Goal: Task Accomplishment & Management: Manage account settings

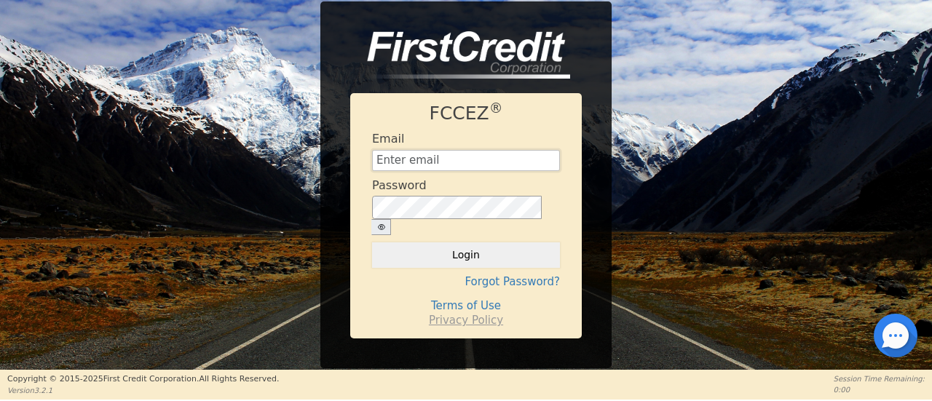
type input "[EMAIL_ADDRESS][DOMAIN_NAME]"
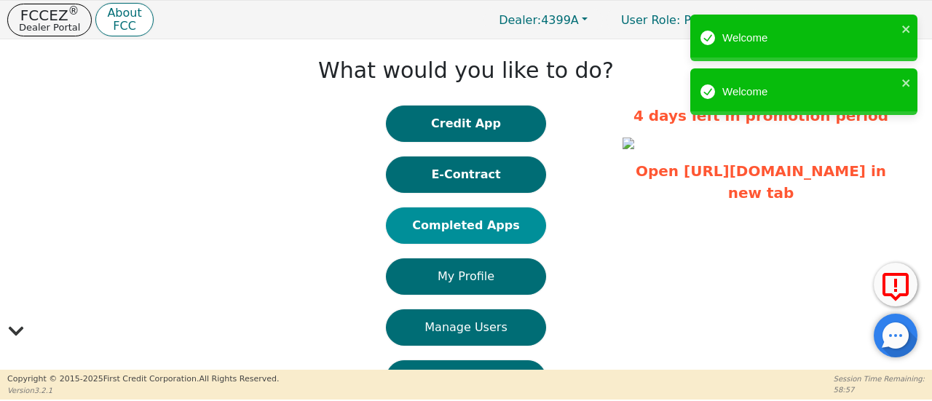
click at [483, 230] on button "Completed Apps" at bounding box center [466, 226] width 160 height 36
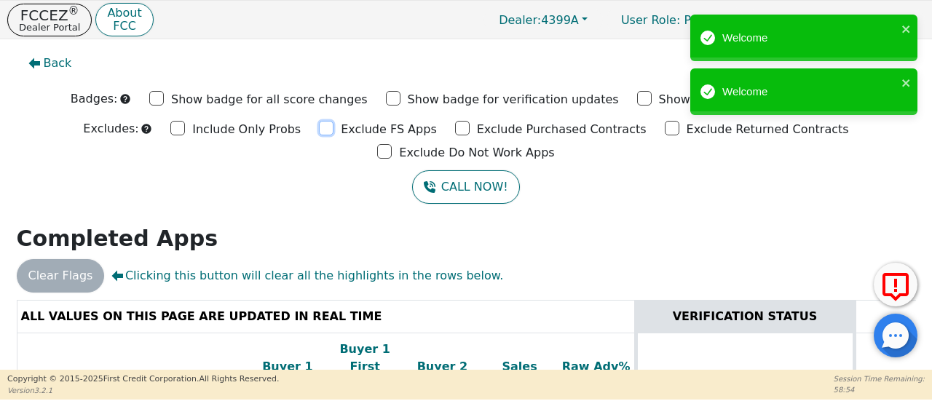
click at [319, 130] on input "Exclude FS Apps" at bounding box center [326, 128] width 15 height 15
checkbox input "true"
click at [455, 124] on input "Exclude Purchased Contracts" at bounding box center [462, 128] width 15 height 15
checkbox input "true"
click at [665, 129] on input "Exclude Returned Contracts" at bounding box center [672, 128] width 15 height 15
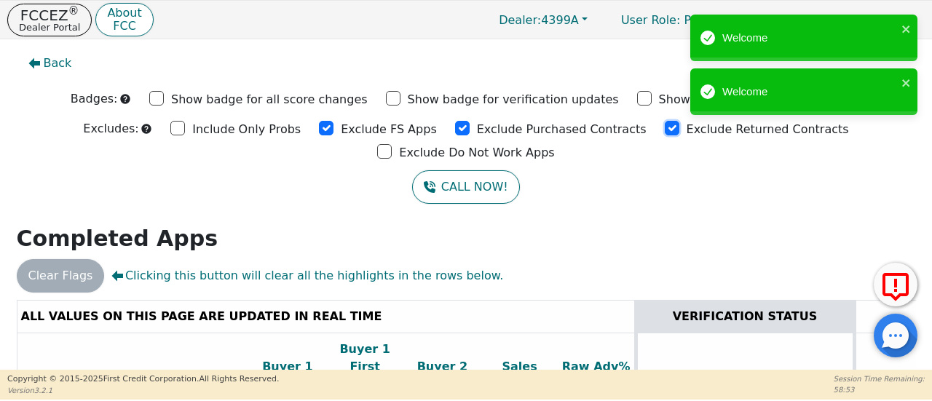
checkbox input "true"
click at [749, 125] on div "Welcome Welcome" at bounding box center [803, 69] width 233 height 114
click at [392, 144] on input "Exclude Do Not Work Apps" at bounding box center [384, 151] width 15 height 15
checkbox input "true"
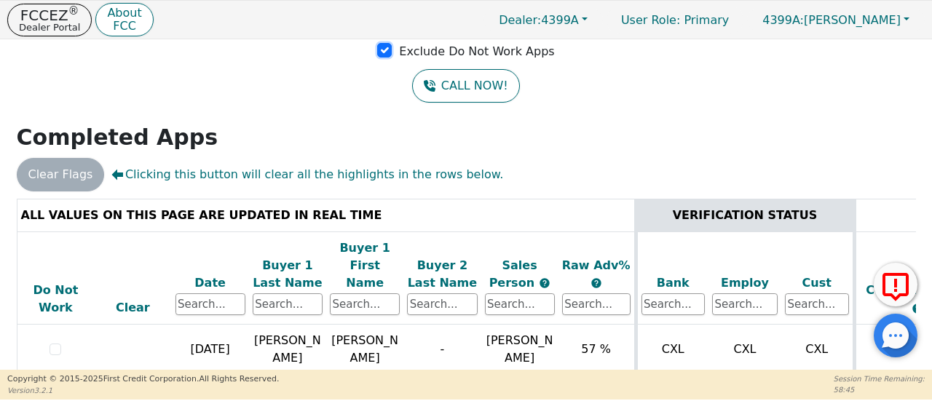
scroll to position [143, 0]
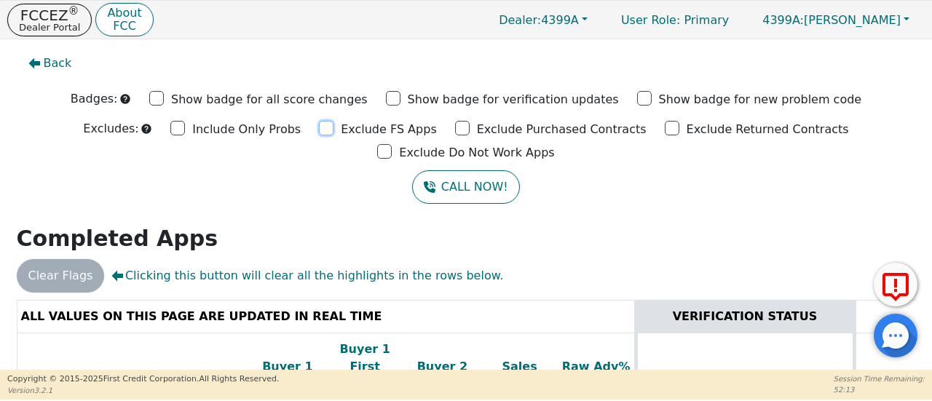
click at [319, 131] on input "Exclude FS Apps" at bounding box center [326, 128] width 15 height 15
checkbox input "true"
drag, startPoint x: 367, startPoint y: 127, endPoint x: 416, endPoint y: 129, distance: 48.8
click at [455, 127] on input "Exclude Purchased Contracts" at bounding box center [462, 128] width 15 height 15
checkbox input "true"
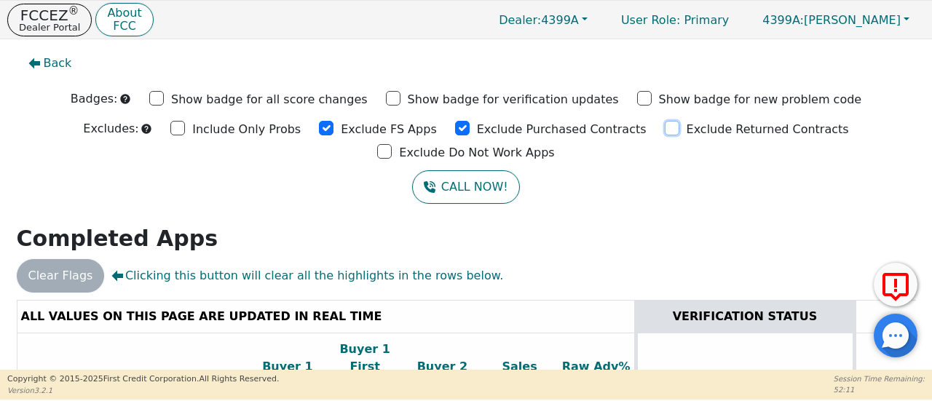
click at [665, 128] on input "Exclude Returned Contracts" at bounding box center [672, 128] width 15 height 15
checkbox input "true"
click at [392, 144] on input "Exclude Do Not Work Apps" at bounding box center [384, 151] width 15 height 15
checkbox input "true"
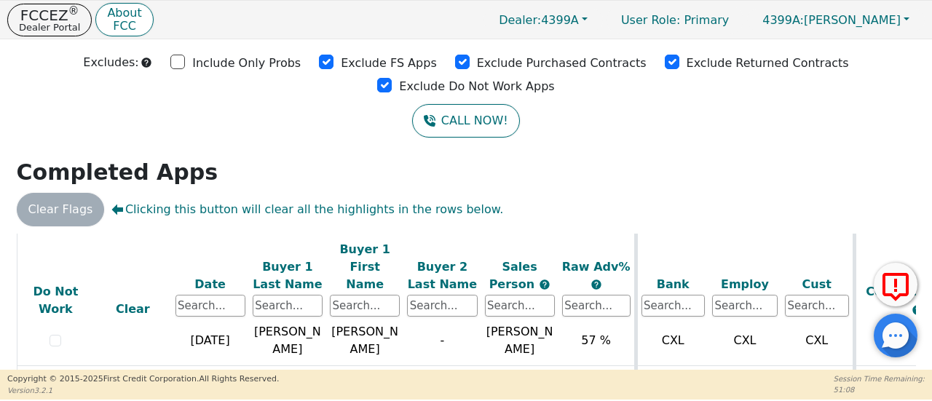
scroll to position [4, 0]
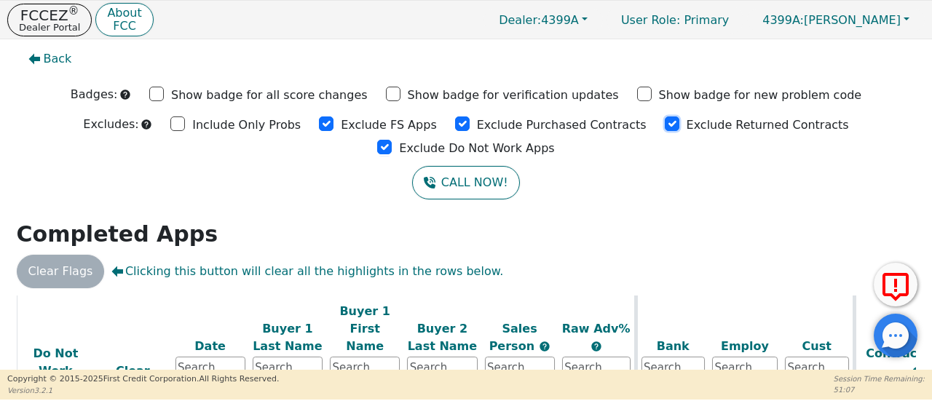
click at [665, 122] on input "Exclude Returned Contracts" at bounding box center [672, 123] width 15 height 15
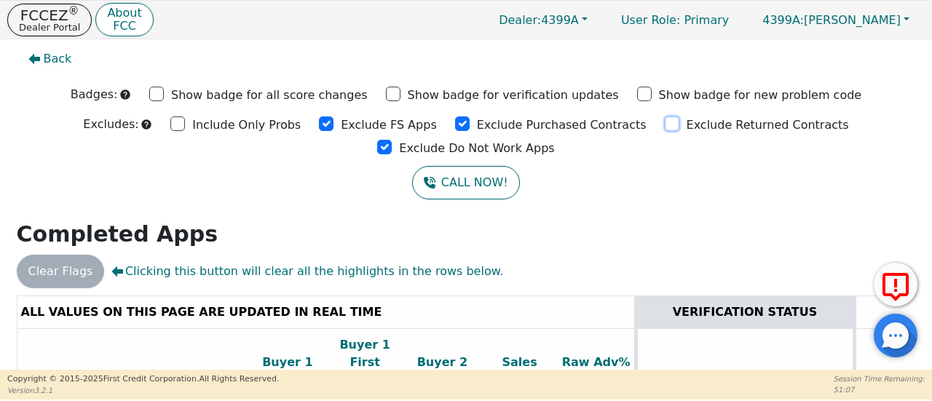
click at [665, 122] on input "Exclude Returned Contracts" at bounding box center [672, 123] width 15 height 15
checkbox input "true"
click at [392, 140] on input "Exclude Do Not Work Apps" at bounding box center [384, 147] width 15 height 15
checkbox input "true"
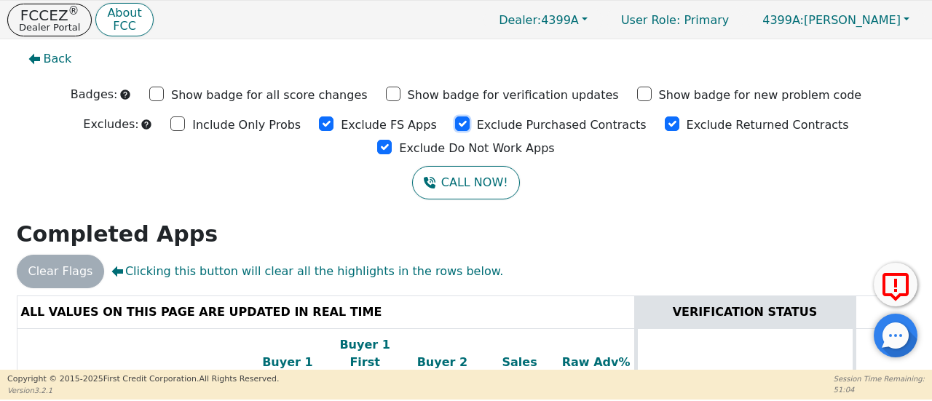
click at [455, 125] on input "Exclude Purchased Contracts" at bounding box center [462, 123] width 15 height 15
checkbox input "true"
click at [319, 122] on input "Exclude FS Apps" at bounding box center [326, 123] width 15 height 15
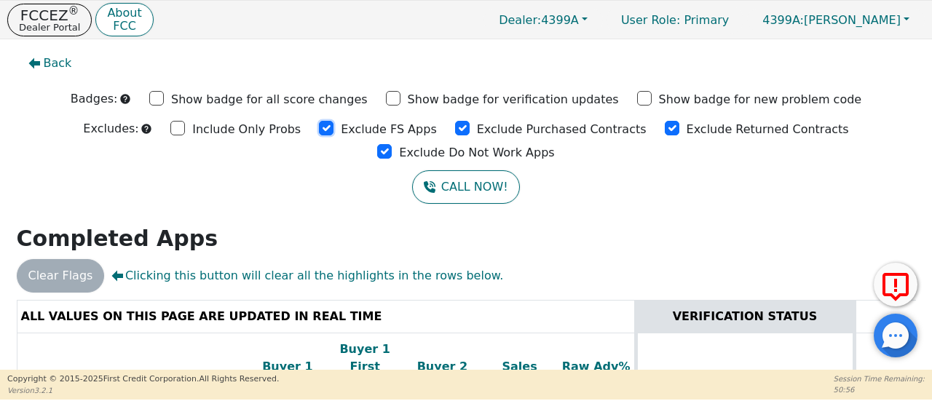
click at [319, 125] on input "Exclude FS Apps" at bounding box center [326, 128] width 15 height 15
drag, startPoint x: 250, startPoint y: 125, endPoint x: 284, endPoint y: 123, distance: 33.5
click at [319, 124] on input "Exclude FS Apps" at bounding box center [326, 128] width 15 height 15
checkbox input "true"
click at [455, 127] on input "Exclude Purchased Contracts" at bounding box center [462, 128] width 15 height 15
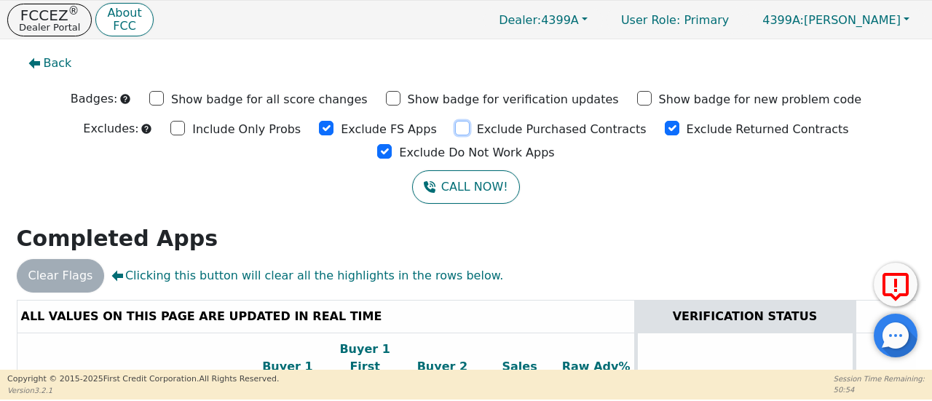
click at [455, 127] on input "Exclude Purchased Contracts" at bounding box center [462, 128] width 15 height 15
checkbox input "true"
click at [665, 125] on input "Exclude Returned Contracts" at bounding box center [672, 128] width 15 height 15
checkbox input "true"
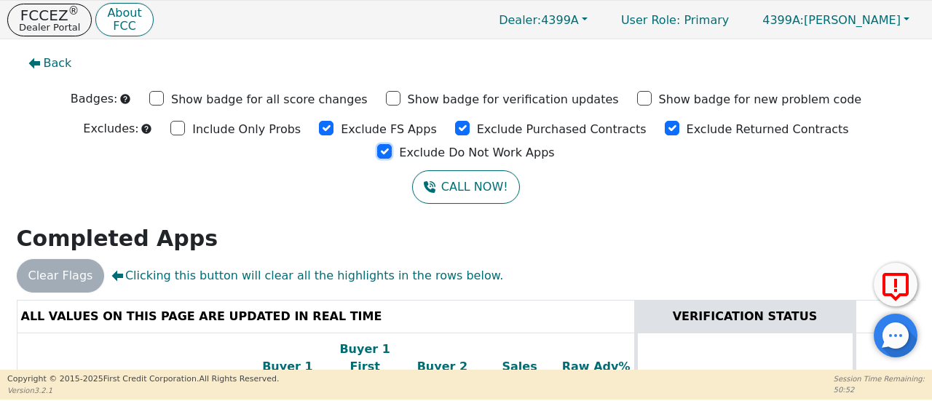
click at [392, 144] on input "Exclude Do Not Work Apps" at bounding box center [384, 151] width 15 height 15
checkbox input "true"
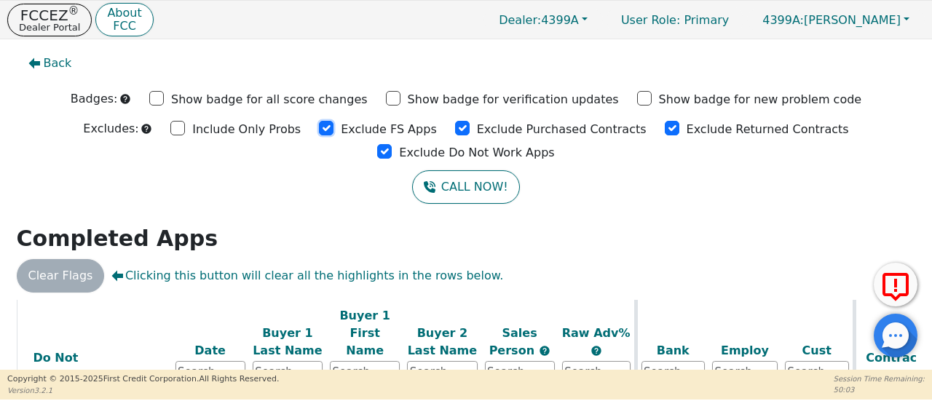
click at [319, 127] on input "Exclude FS Apps" at bounding box center [326, 128] width 15 height 15
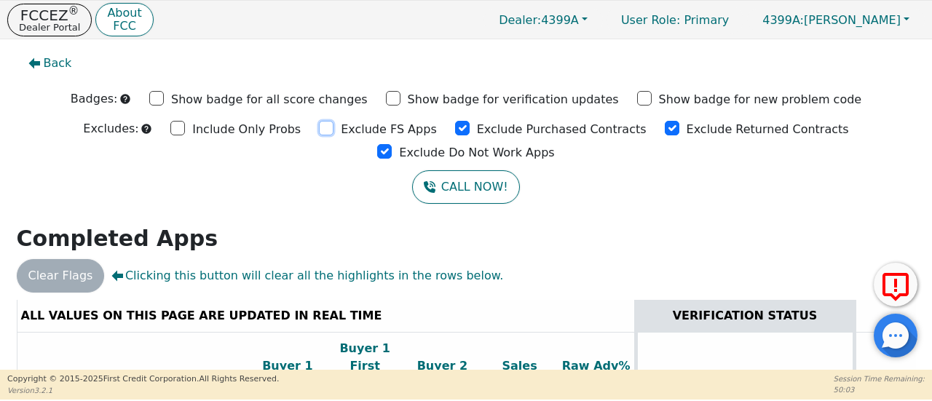
drag, startPoint x: 248, startPoint y: 127, endPoint x: 258, endPoint y: 125, distance: 10.3
click at [319, 125] on input "Exclude FS Apps" at bounding box center [326, 128] width 15 height 15
checkbox input "true"
click at [455, 125] on input "Exclude Purchased Contracts" at bounding box center [462, 128] width 15 height 15
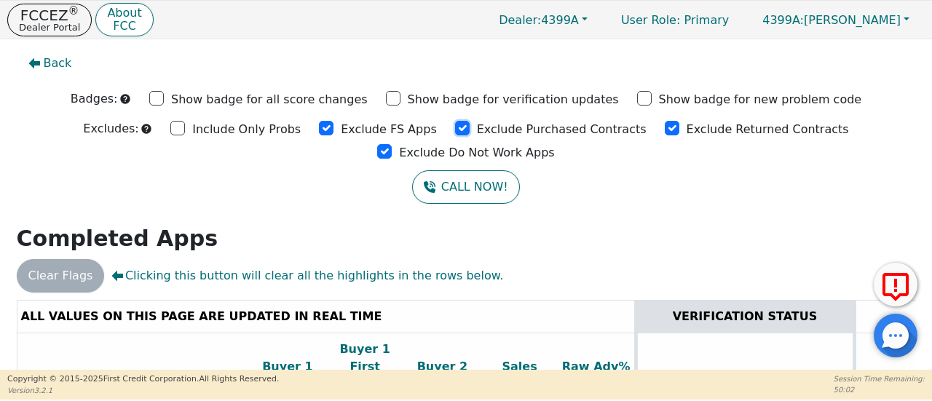
checkbox input "true"
click at [665, 130] on input "Exclude Returned Contracts" at bounding box center [672, 128] width 15 height 15
checkbox input "true"
click at [392, 144] on input "Exclude Do Not Work Apps" at bounding box center [384, 151] width 15 height 15
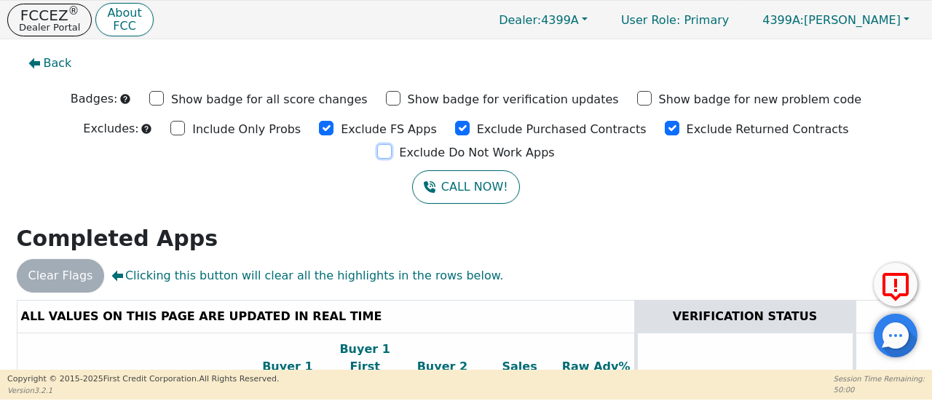
click at [392, 144] on input "Exclude Do Not Work Apps" at bounding box center [384, 151] width 15 height 15
checkbox input "true"
click at [319, 128] on input "Exclude FS Apps" at bounding box center [326, 128] width 15 height 15
checkbox input "true"
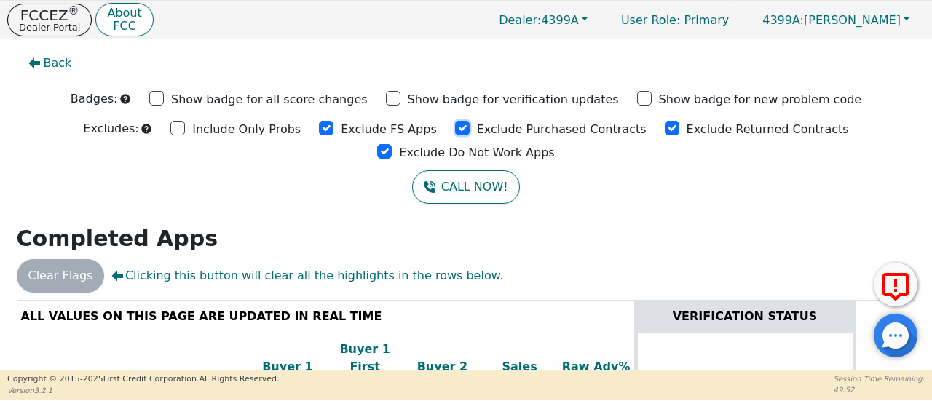
click at [455, 128] on input "Exclude Purchased Contracts" at bounding box center [462, 128] width 15 height 15
checkbox input "true"
click at [665, 127] on input "Exclude Returned Contracts" at bounding box center [672, 128] width 15 height 15
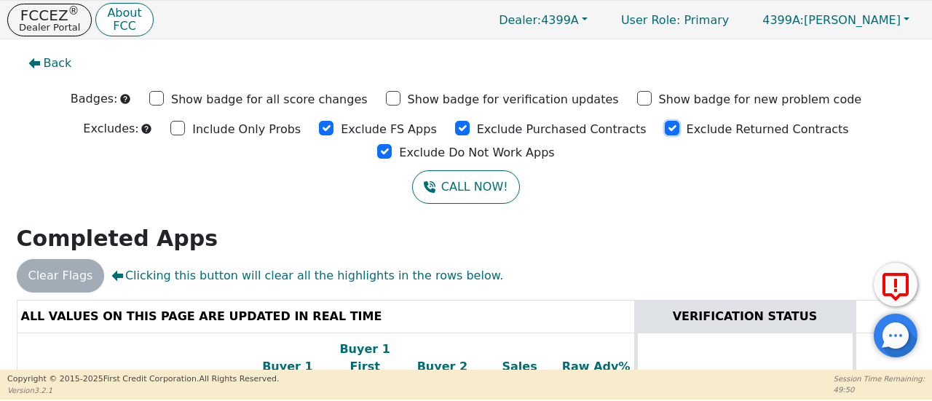
checkbox input "true"
click at [392, 144] on input "Exclude Do Not Work Apps" at bounding box center [384, 151] width 15 height 15
checkbox input "true"
click at [319, 129] on input "Exclude FS Apps" at bounding box center [326, 128] width 15 height 15
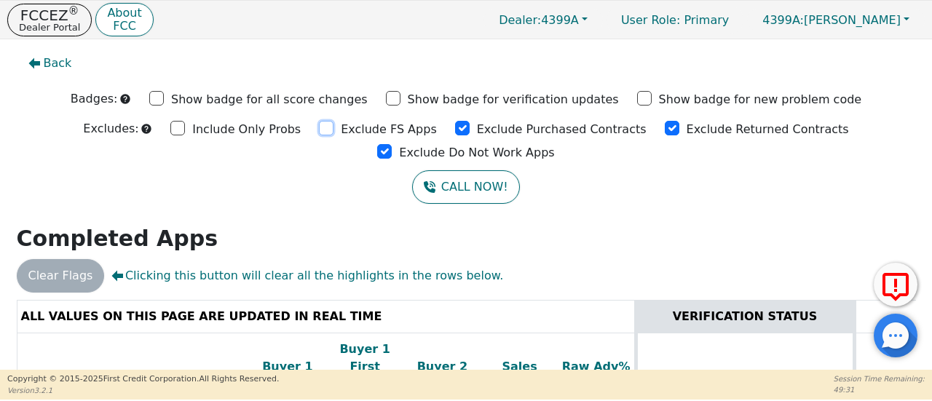
click at [319, 129] on input "Exclude FS Apps" at bounding box center [326, 128] width 15 height 15
checkbox input "true"
click at [455, 125] on input "Exclude Purchased Contracts" at bounding box center [462, 128] width 15 height 15
checkbox input "true"
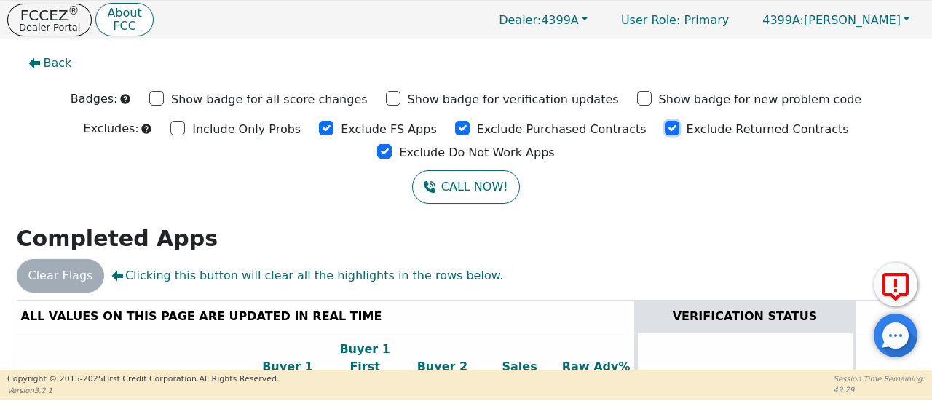
click at [665, 128] on input "Exclude Returned Contracts" at bounding box center [672, 128] width 15 height 15
checkbox input "true"
click at [392, 144] on input "Exclude Do Not Work Apps" at bounding box center [384, 151] width 15 height 15
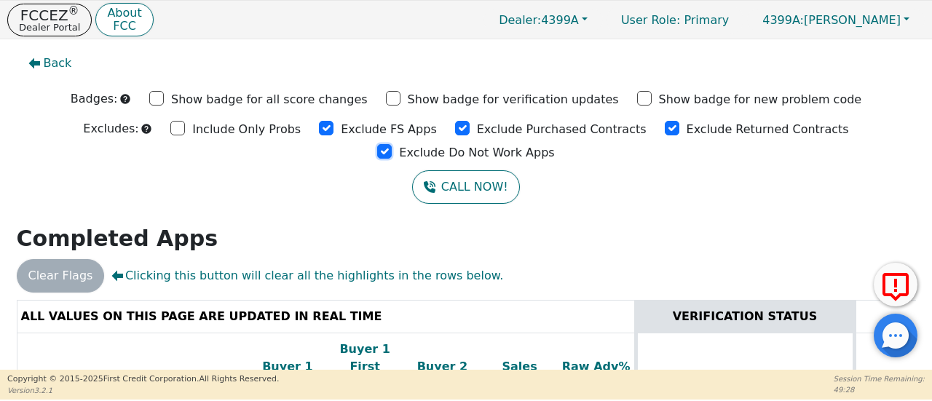
checkbox input "true"
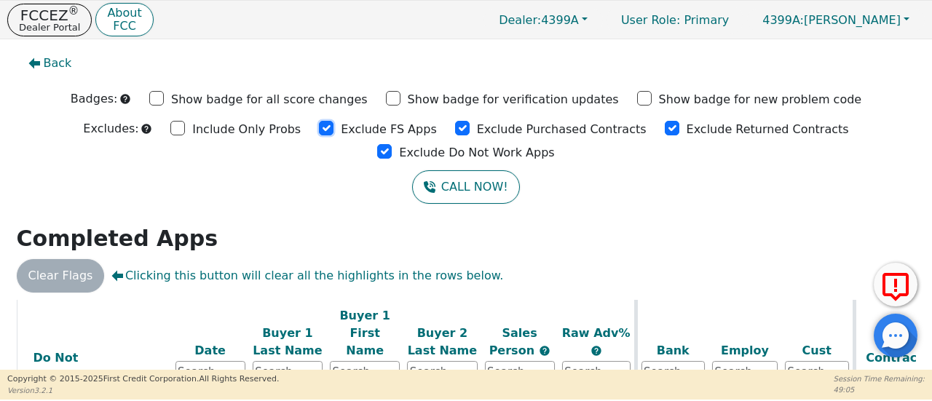
click at [319, 129] on input "Exclude FS Apps" at bounding box center [326, 128] width 15 height 15
click at [319, 130] on input "Exclude FS Apps" at bounding box center [326, 128] width 15 height 15
checkbox input "true"
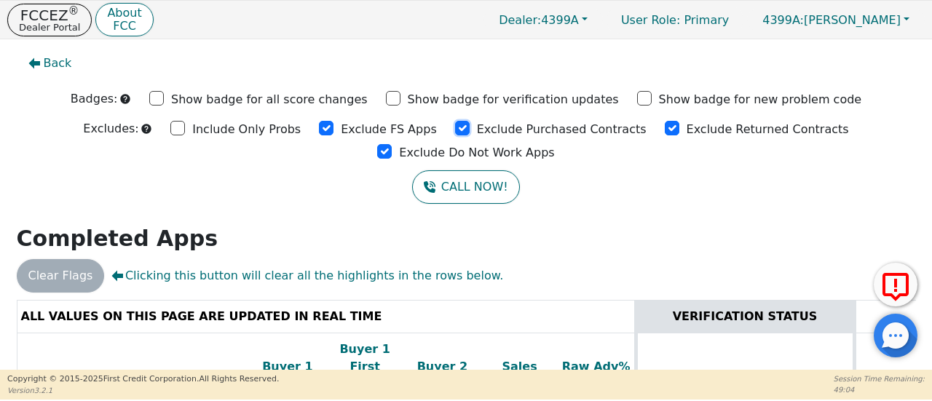
click at [455, 126] on input "Exclude Purchased Contracts" at bounding box center [462, 128] width 15 height 15
checkbox input "true"
click at [665, 127] on input "Exclude Returned Contracts" at bounding box center [672, 128] width 15 height 15
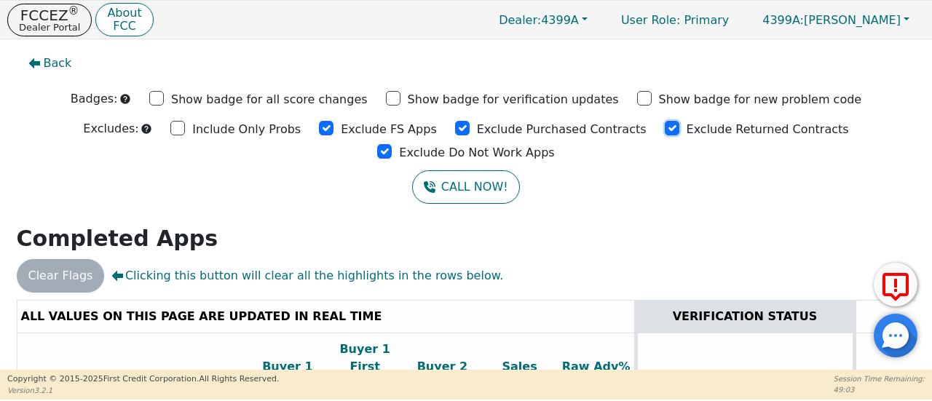
checkbox input "true"
click at [392, 144] on input "Exclude Do Not Work Apps" at bounding box center [384, 151] width 15 height 15
checkbox input "true"
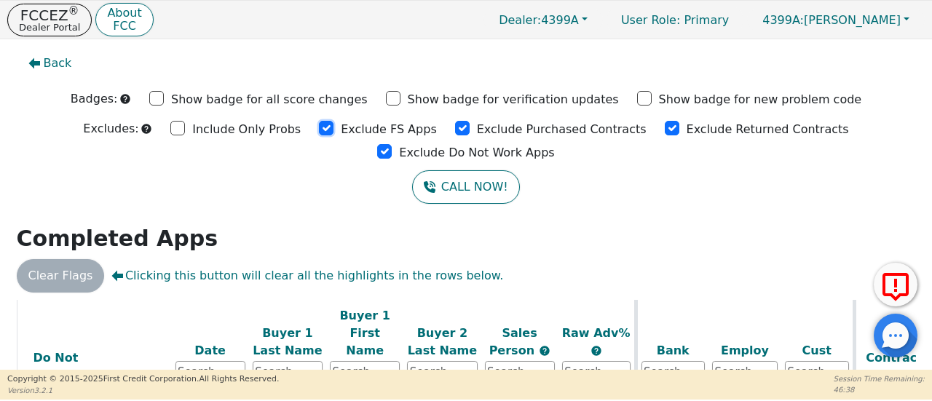
click at [319, 129] on input "Exclude FS Apps" at bounding box center [326, 128] width 15 height 15
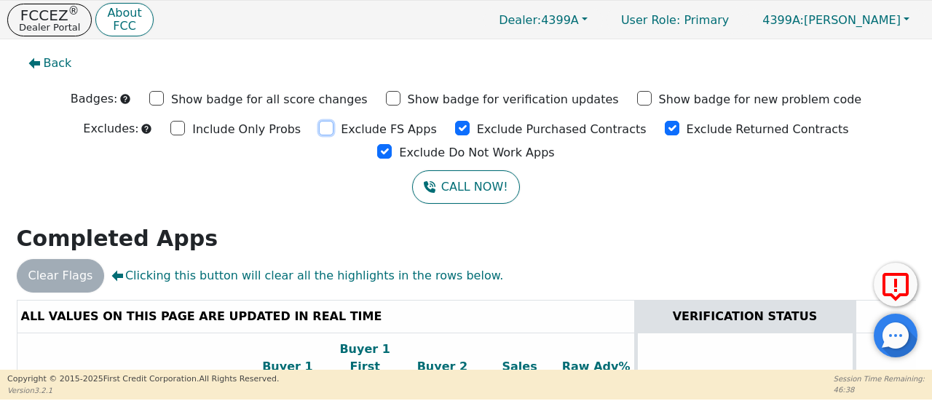
click at [319, 129] on input "Exclude FS Apps" at bounding box center [326, 128] width 15 height 15
checkbox input "true"
click at [455, 127] on input "Exclude Purchased Contracts" at bounding box center [462, 128] width 15 height 15
drag, startPoint x: 376, startPoint y: 127, endPoint x: 479, endPoint y: 130, distance: 103.4
click at [455, 127] on input "Exclude Purchased Contracts" at bounding box center [462, 128] width 15 height 15
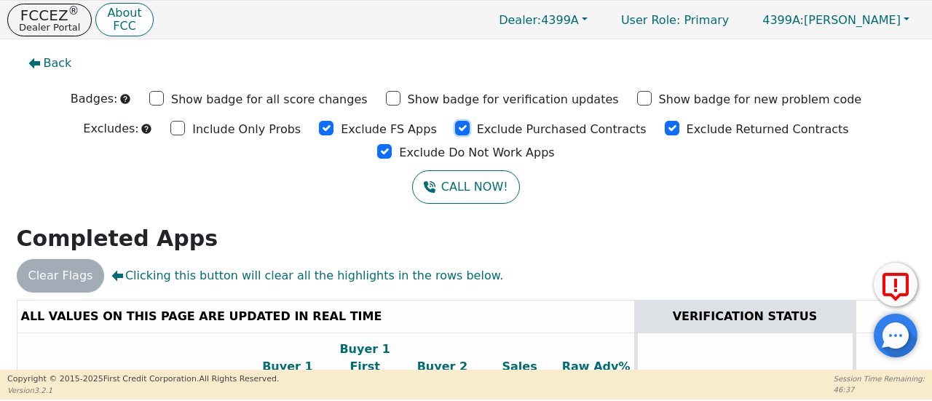
checkbox input "true"
click at [665, 127] on input "Exclude Returned Contracts" at bounding box center [672, 128] width 15 height 15
checkbox input "true"
click at [392, 144] on input "Exclude Do Not Work Apps" at bounding box center [384, 151] width 15 height 15
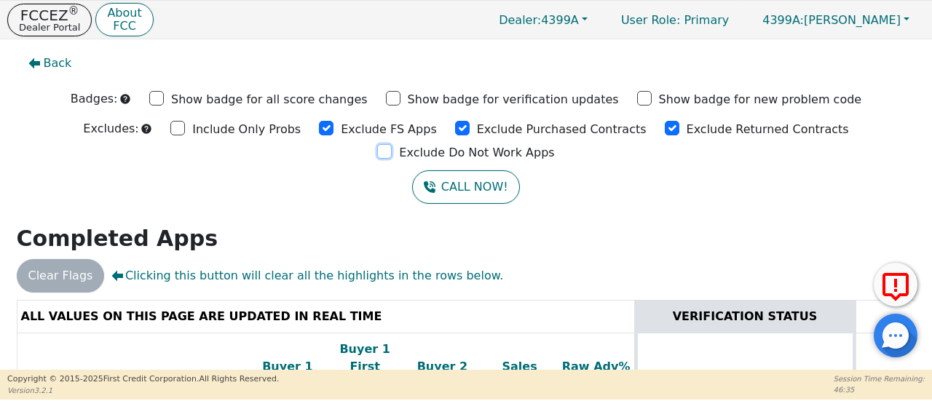
click at [392, 144] on input "Exclude Do Not Work Apps" at bounding box center [384, 151] width 15 height 15
checkbox input "true"
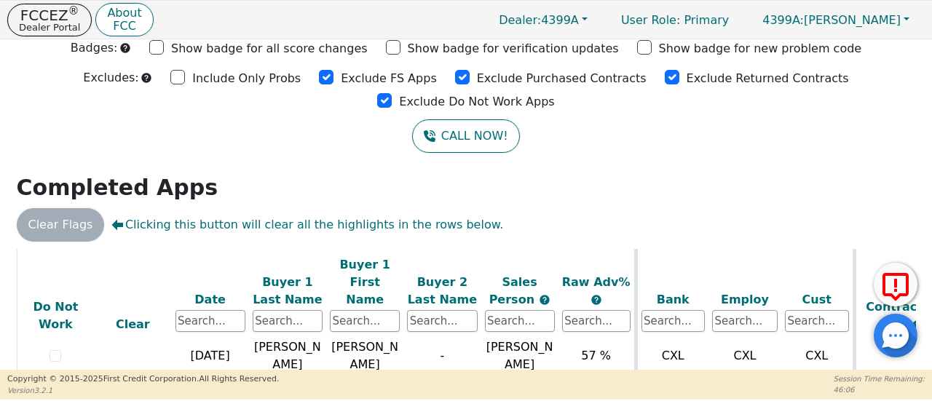
scroll to position [4, 0]
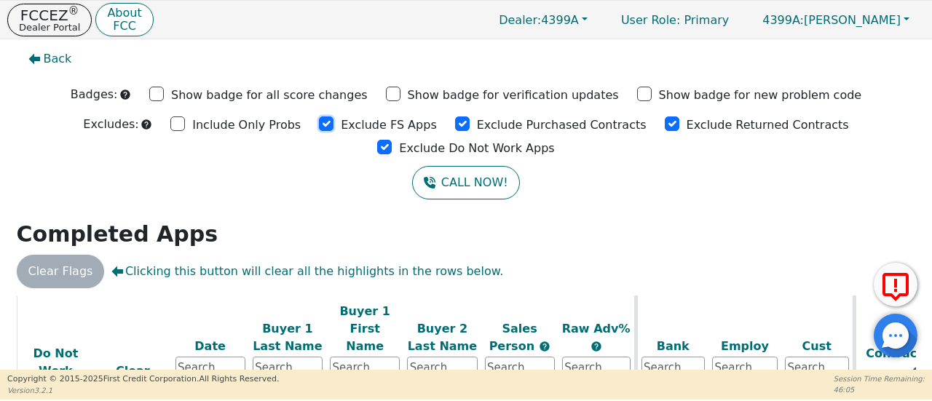
click at [319, 122] on input "Exclude FS Apps" at bounding box center [326, 123] width 15 height 15
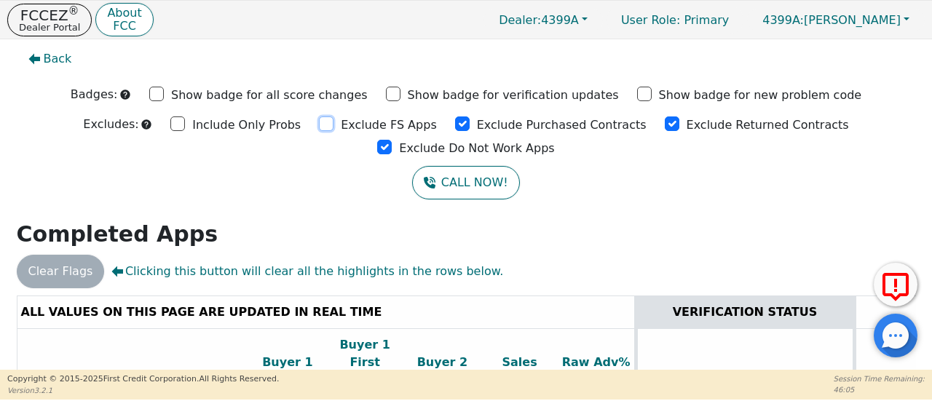
click at [319, 122] on input "Exclude FS Apps" at bounding box center [326, 123] width 15 height 15
checkbox input "true"
click at [455, 123] on input "Exclude Purchased Contracts" at bounding box center [462, 123] width 15 height 15
click at [455, 124] on div "Exclude Purchased Contracts" at bounding box center [550, 124] width 191 height 22
drag, startPoint x: 371, startPoint y: 125, endPoint x: 403, endPoint y: 123, distance: 32.8
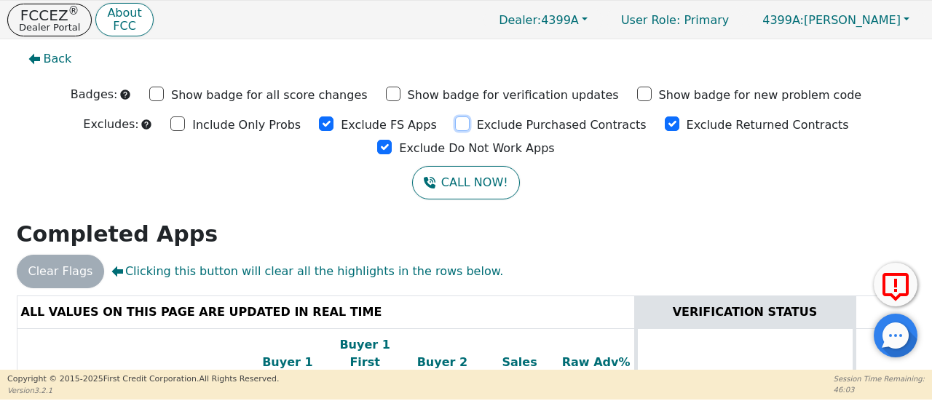
click at [455, 125] on input "Exclude Purchased Contracts" at bounding box center [462, 123] width 15 height 15
checkbox input "true"
click at [665, 125] on input "Exclude Returned Contracts" at bounding box center [672, 123] width 15 height 15
checkbox input "true"
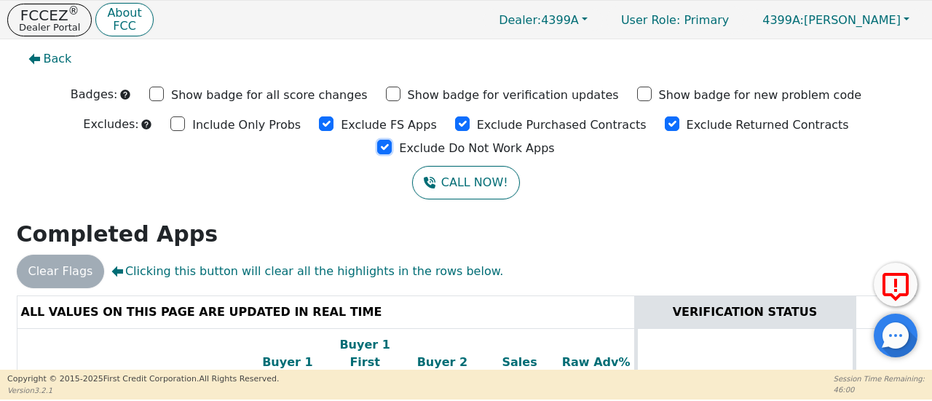
click at [392, 140] on input "Exclude Do Not Work Apps" at bounding box center [384, 147] width 15 height 15
checkbox input "true"
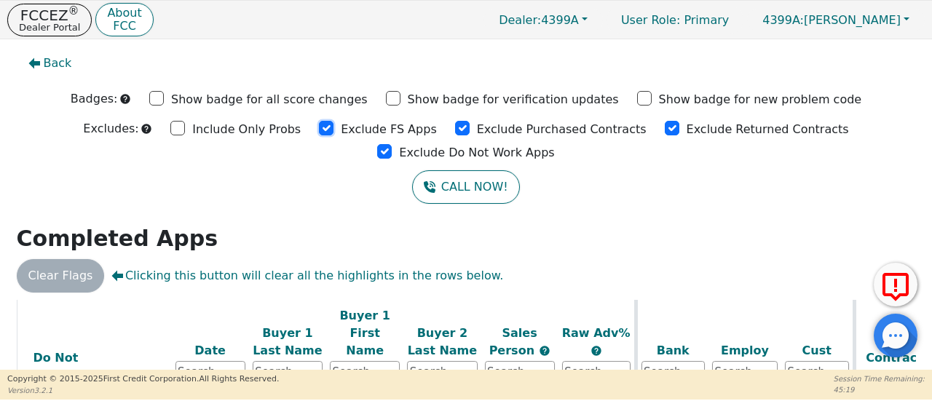
click at [319, 126] on input "Exclude FS Apps" at bounding box center [326, 128] width 15 height 15
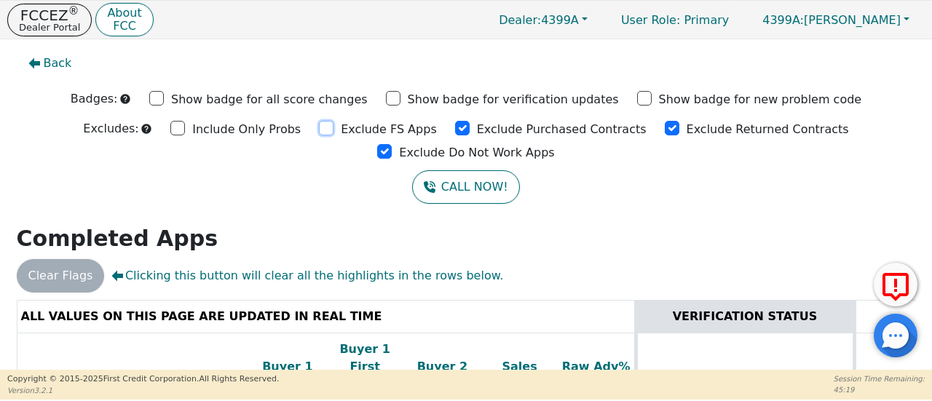
click at [319, 126] on input "Exclude FS Apps" at bounding box center [326, 128] width 15 height 15
checkbox input "true"
click at [455, 128] on input "Exclude Purchased Contracts" at bounding box center [462, 128] width 15 height 15
checkbox input "true"
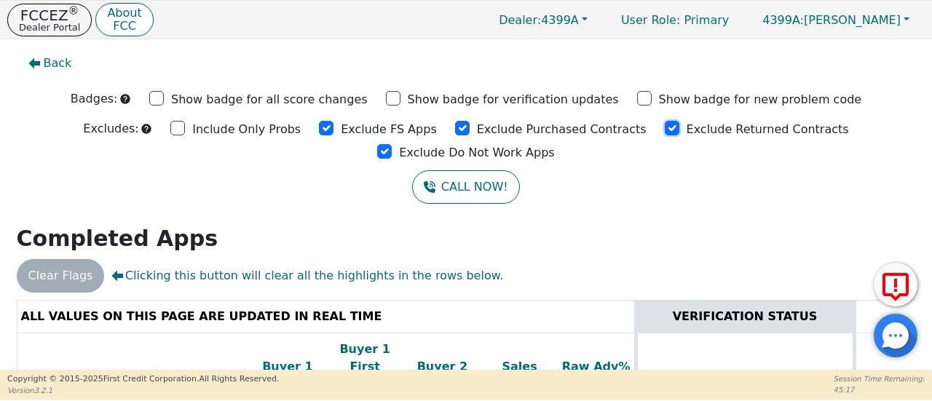
click at [665, 128] on input "Exclude Returned Contracts" at bounding box center [672, 128] width 15 height 15
checkbox input "true"
click at [392, 144] on input "Exclude Do Not Work Apps" at bounding box center [384, 151] width 15 height 15
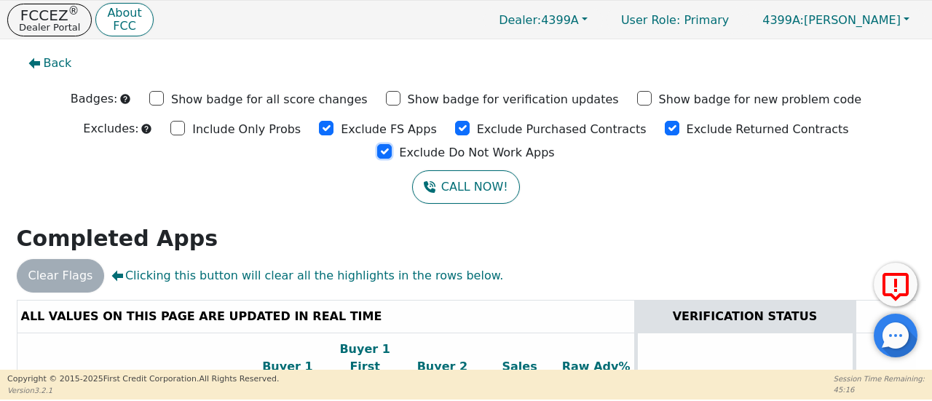
checkbox input "true"
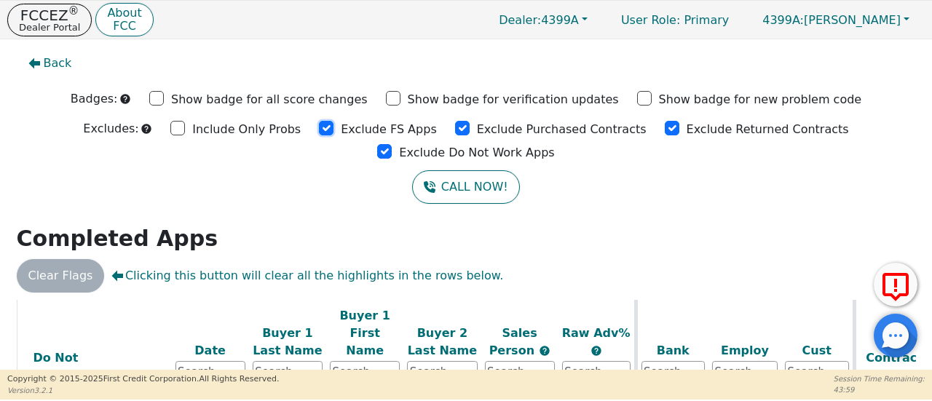
click at [319, 129] on input "Exclude FS Apps" at bounding box center [326, 128] width 15 height 15
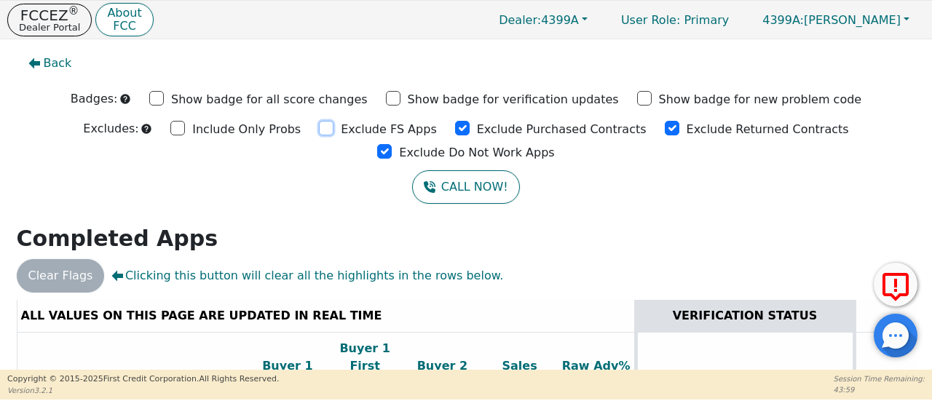
click at [319, 129] on input "Exclude FS Apps" at bounding box center [326, 128] width 15 height 15
checkbox input "true"
click at [455, 131] on input "Exclude Purchased Contracts" at bounding box center [462, 128] width 15 height 15
drag, startPoint x: 376, startPoint y: 131, endPoint x: 391, endPoint y: 131, distance: 14.6
click at [455, 131] on input "Exclude Purchased Contracts" at bounding box center [462, 128] width 15 height 15
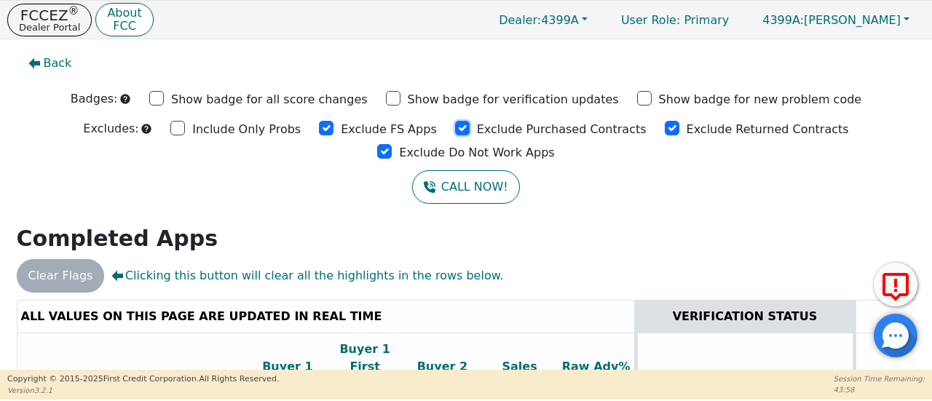
checkbox input "true"
click at [665, 127] on input "Exclude Returned Contracts" at bounding box center [672, 128] width 15 height 15
checkbox input "true"
click at [392, 144] on input "Exclude Do Not Work Apps" at bounding box center [384, 151] width 15 height 15
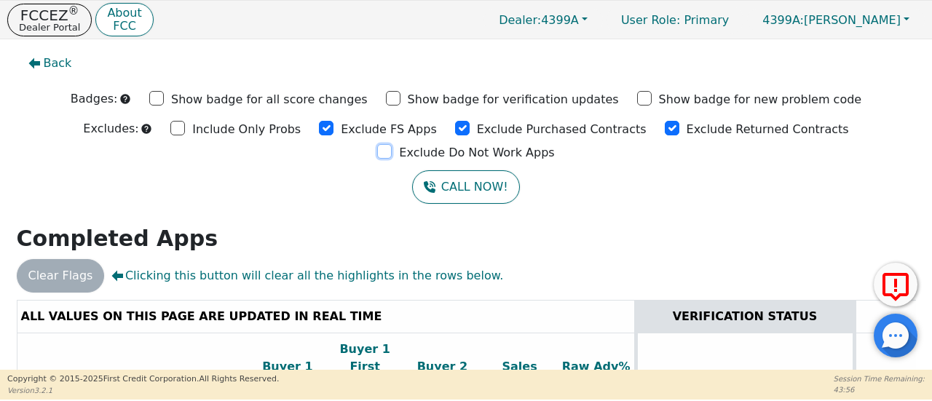
click at [392, 144] on input "Exclude Do Not Work Apps" at bounding box center [384, 151] width 15 height 15
checkbox input "true"
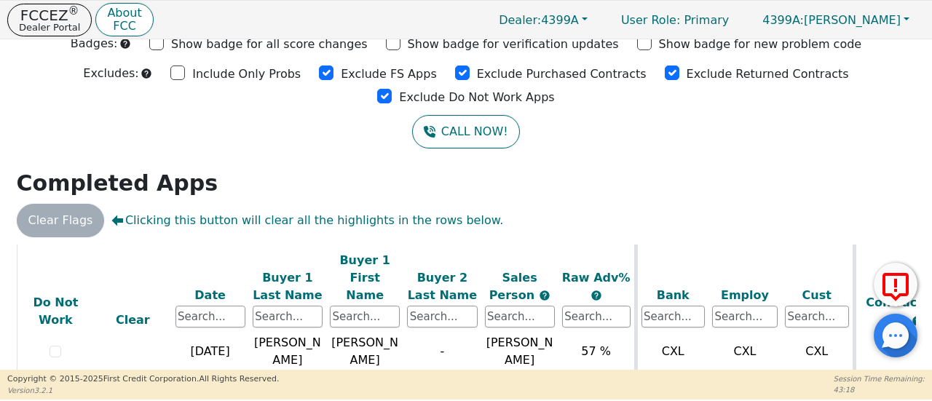
scroll to position [4, 0]
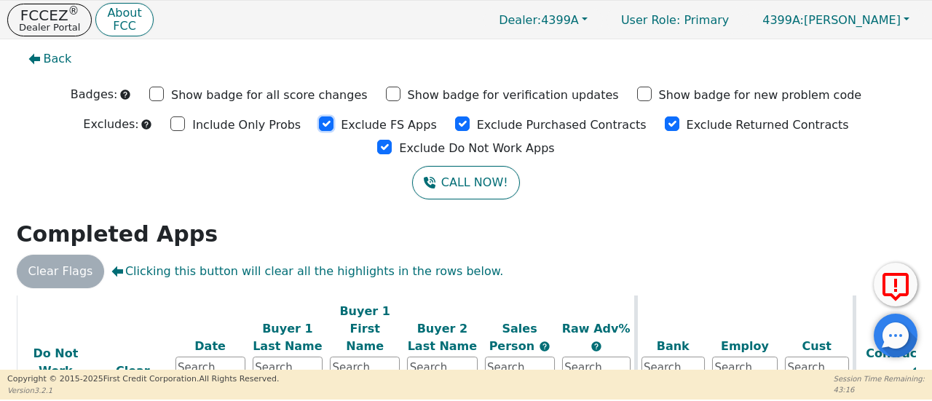
click at [319, 125] on input "Exclude FS Apps" at bounding box center [326, 123] width 15 height 15
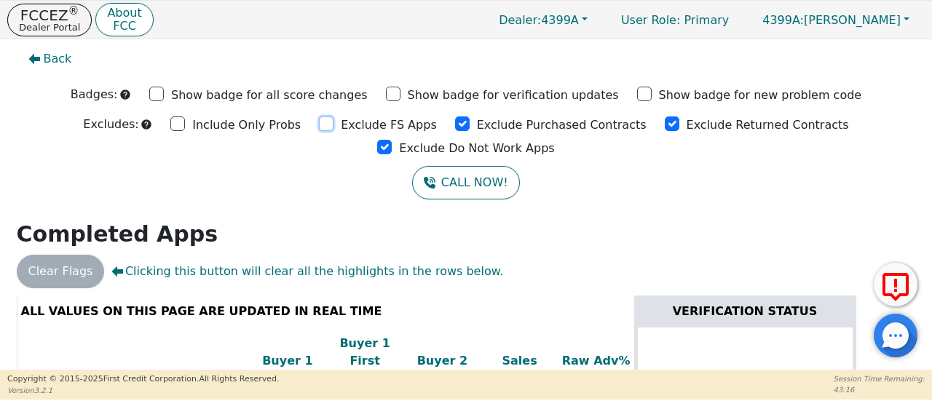
click at [319, 125] on input "Exclude FS Apps" at bounding box center [326, 123] width 15 height 15
checkbox input "true"
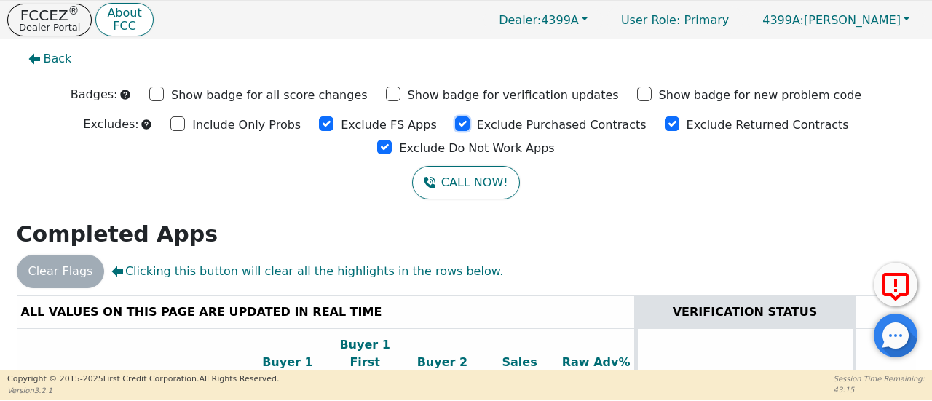
click at [455, 122] on input "Exclude Purchased Contracts" at bounding box center [462, 123] width 15 height 15
checkbox input "true"
click at [665, 126] on input "Exclude Returned Contracts" at bounding box center [672, 123] width 15 height 15
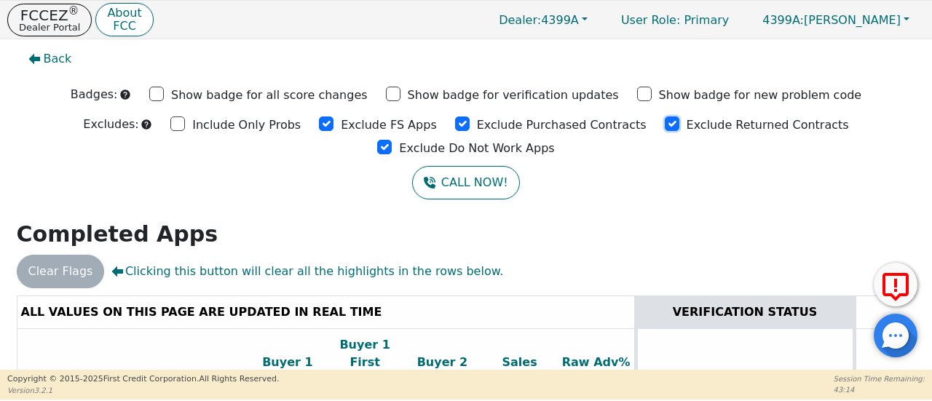
checkbox input "true"
click at [392, 140] on input "Exclude Do Not Work Apps" at bounding box center [384, 147] width 15 height 15
checkbox input "true"
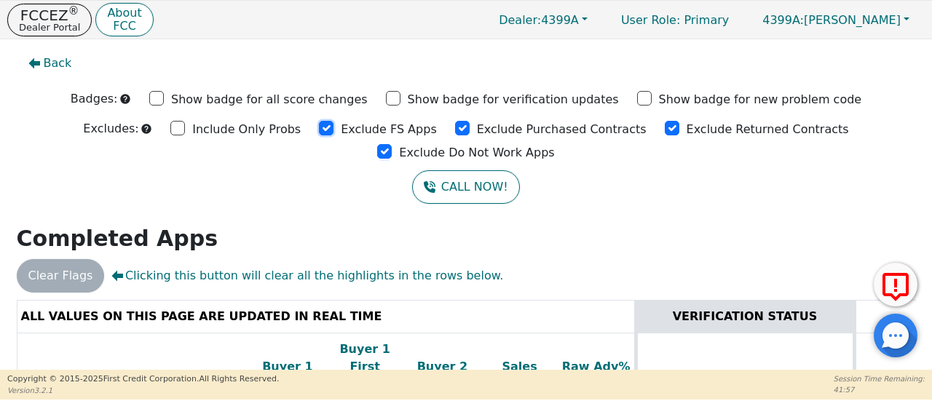
click at [319, 127] on input "Exclude FS Apps" at bounding box center [326, 128] width 15 height 15
checkbox input "true"
click at [455, 132] on input "Exclude Purchased Contracts" at bounding box center [462, 128] width 15 height 15
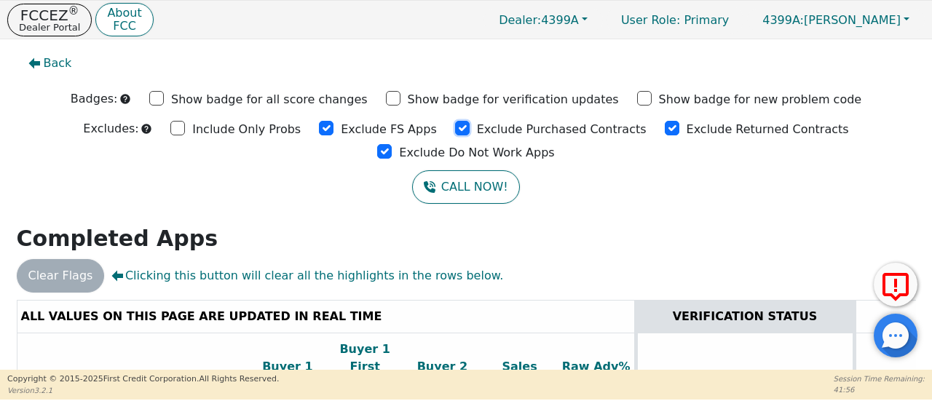
checkbox input "true"
click at [665, 128] on input "Exclude Returned Contracts" at bounding box center [672, 128] width 15 height 15
drag, startPoint x: 562, startPoint y: 128, endPoint x: 581, endPoint y: 127, distance: 18.9
click at [665, 128] on input "Exclude Returned Contracts" at bounding box center [672, 128] width 15 height 15
checkbox input "true"
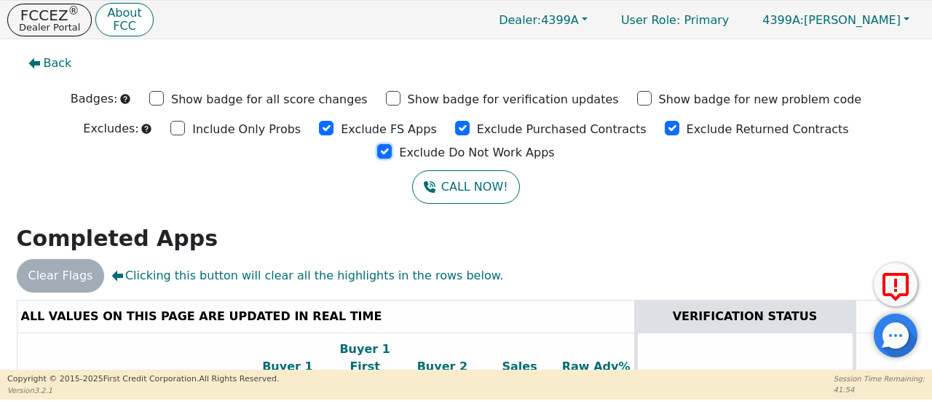
click at [392, 144] on input "Exclude Do Not Work Apps" at bounding box center [384, 151] width 15 height 15
checkbox input "true"
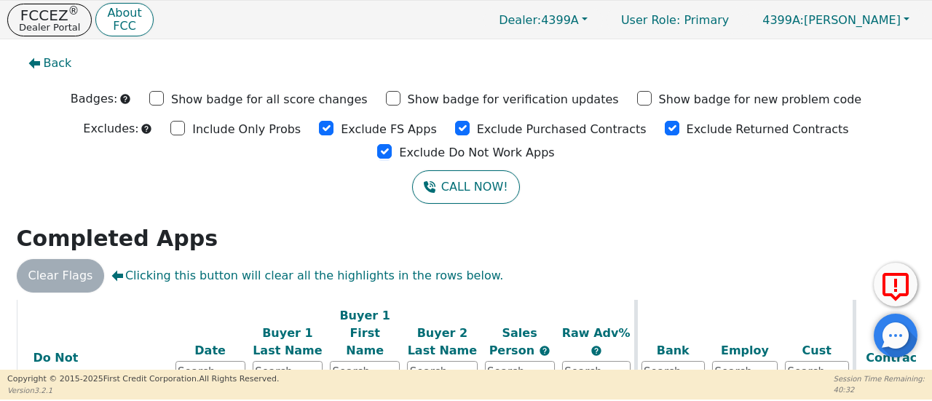
click at [319, 131] on div "Exclude FS Apps" at bounding box center [378, 128] width 118 height 22
click at [319, 129] on input "Exclude FS Apps" at bounding box center [326, 128] width 15 height 15
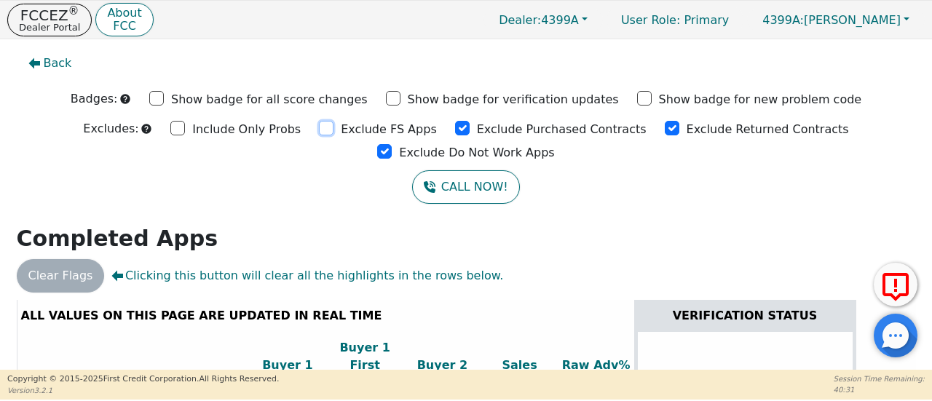
click at [319, 129] on input "Exclude FS Apps" at bounding box center [326, 128] width 15 height 15
checkbox input "true"
click at [455, 126] on input "Exclude Purchased Contracts" at bounding box center [462, 128] width 15 height 15
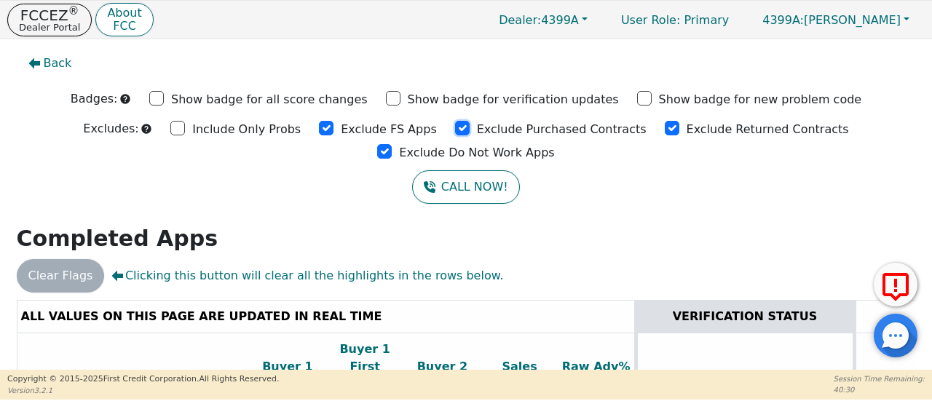
checkbox input "true"
click at [665, 126] on input "Exclude Returned Contracts" at bounding box center [672, 128] width 15 height 15
checkbox input "true"
click at [392, 144] on input "Exclude Do Not Work Apps" at bounding box center [384, 151] width 15 height 15
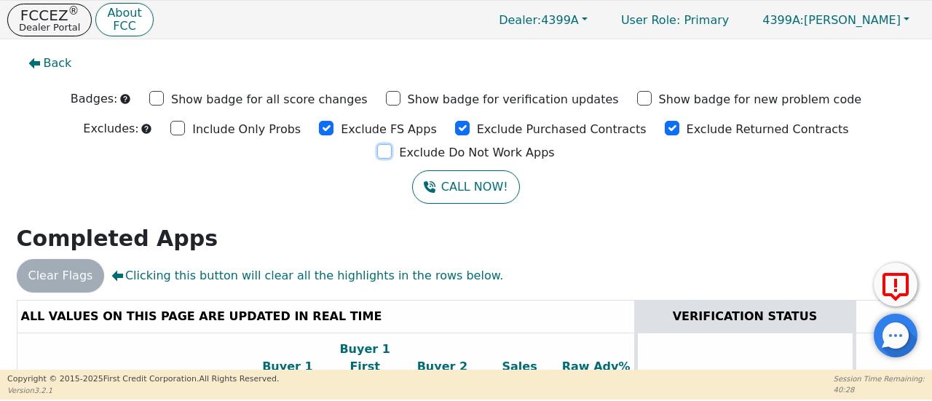
click at [392, 144] on input "Exclude Do Not Work Apps" at bounding box center [384, 151] width 15 height 15
checkbox input "true"
click at [319, 130] on input "Exclude FS Apps" at bounding box center [326, 128] width 15 height 15
checkbox input "true"
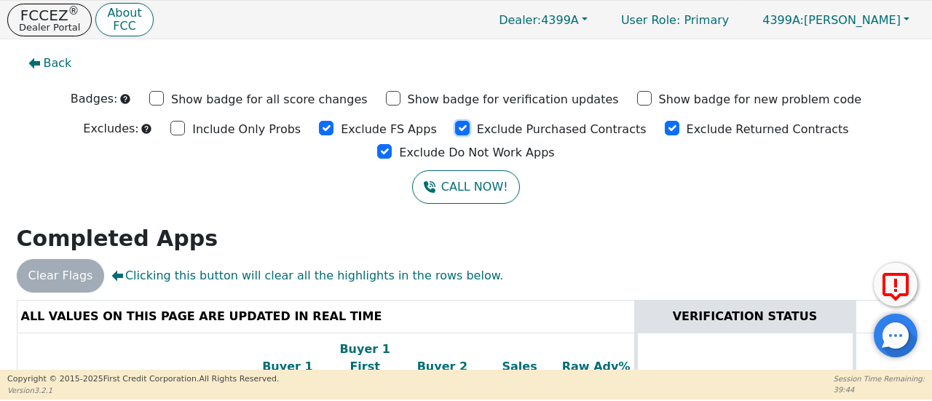
click at [455, 130] on input "Exclude Purchased Contracts" at bounding box center [462, 128] width 15 height 15
checkbox input "true"
click at [665, 127] on input "Exclude Returned Contracts" at bounding box center [672, 128] width 15 height 15
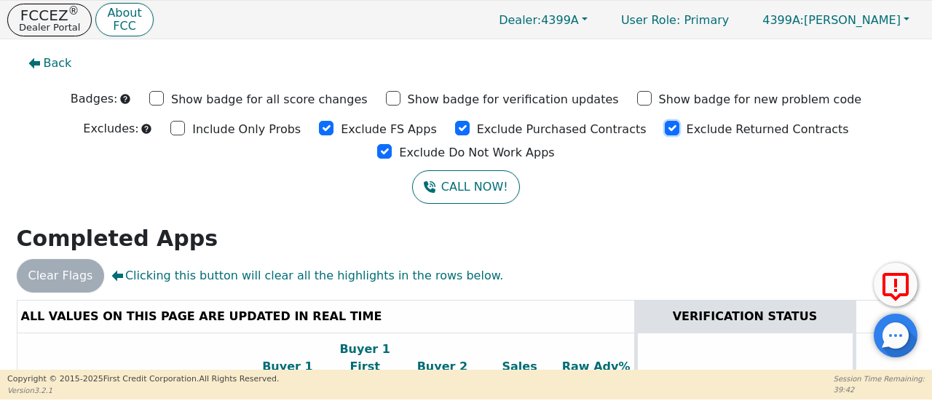
checkbox input "true"
click at [392, 144] on input "Exclude Do Not Work Apps" at bounding box center [384, 151] width 15 height 15
checkbox input "true"
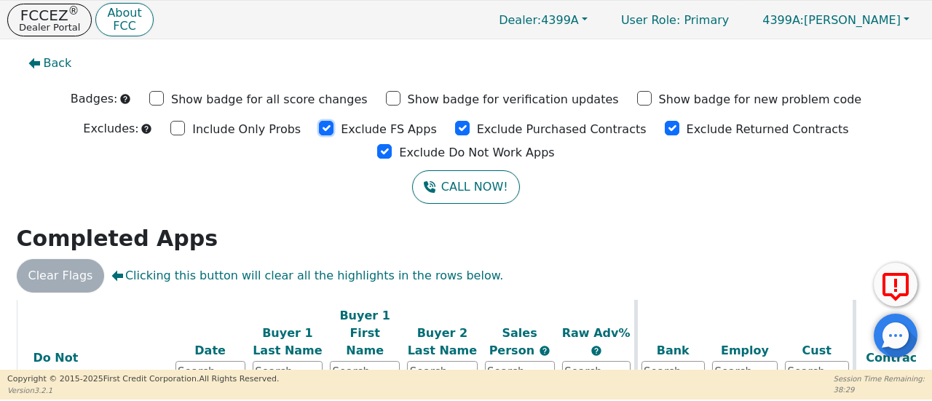
click at [319, 127] on input "Exclude FS Apps" at bounding box center [326, 128] width 15 height 15
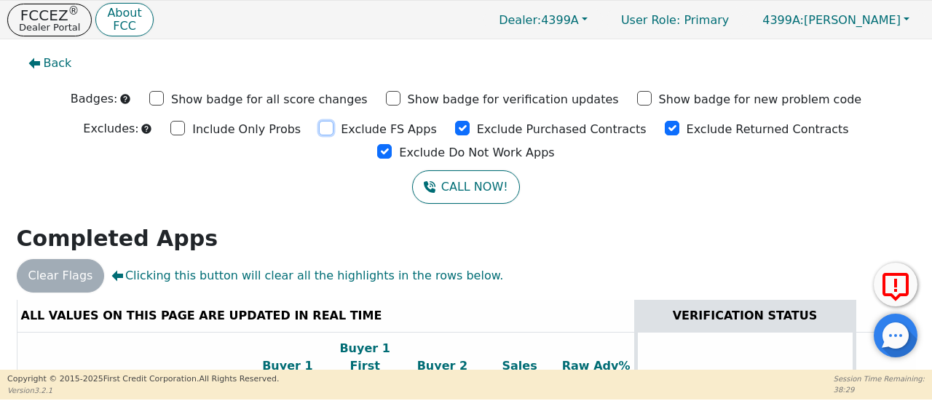
click at [319, 127] on input "Exclude FS Apps" at bounding box center [326, 128] width 15 height 15
checkbox input "true"
click at [455, 125] on input "Exclude Purchased Contracts" at bounding box center [462, 128] width 15 height 15
drag, startPoint x: 371, startPoint y: 125, endPoint x: 493, endPoint y: 122, distance: 121.6
click at [455, 125] on input "Exclude Purchased Contracts" at bounding box center [462, 128] width 15 height 15
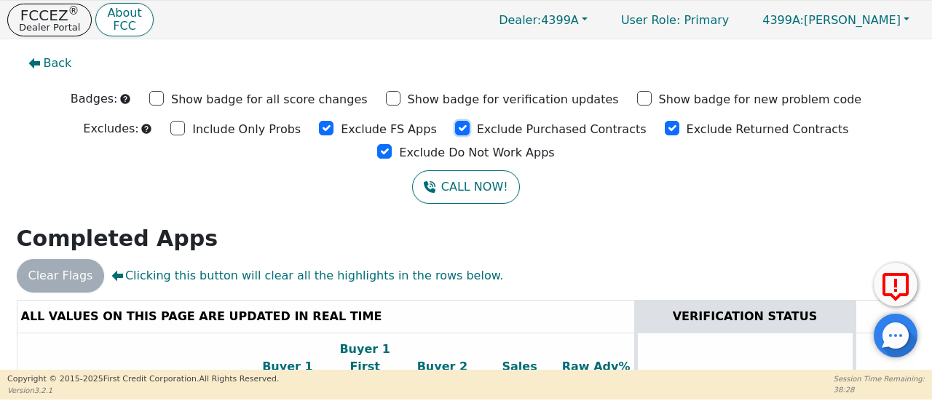
checkbox input "true"
click at [665, 129] on input "Exclude Returned Contracts" at bounding box center [672, 128] width 15 height 15
checkbox input "true"
click at [392, 144] on input "Exclude Do Not Work Apps" at bounding box center [384, 151] width 15 height 15
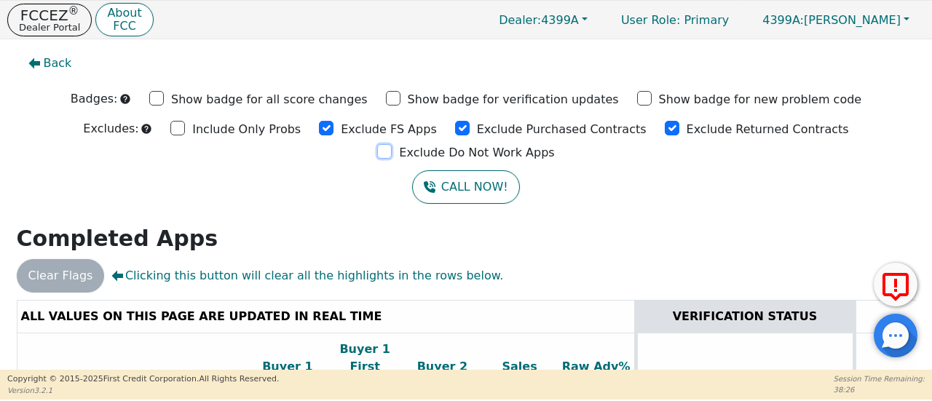
click at [392, 144] on input "Exclude Do Not Work Apps" at bounding box center [384, 151] width 15 height 15
checkbox input "true"
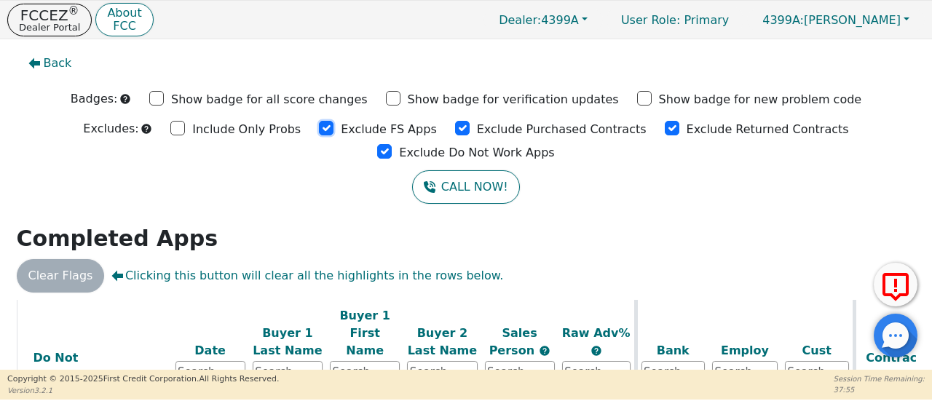
click at [319, 130] on input "Exclude FS Apps" at bounding box center [326, 128] width 15 height 15
checkbox input "true"
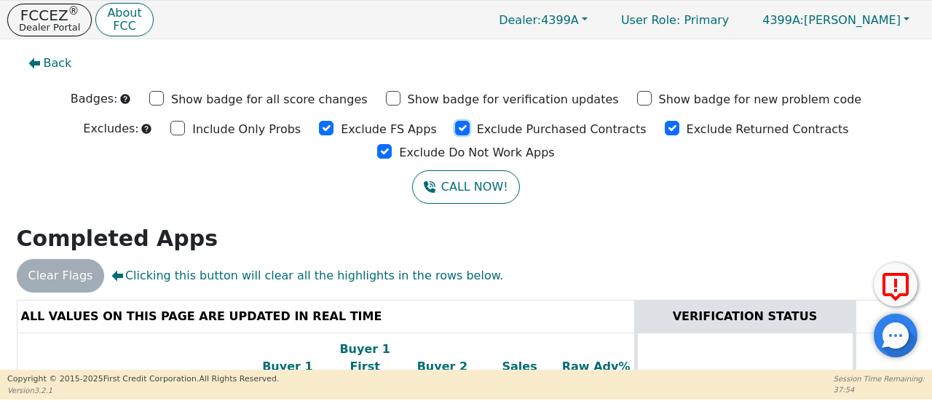
click at [455, 128] on input "Exclude Purchased Contracts" at bounding box center [462, 128] width 15 height 15
checkbox input "true"
click at [665, 127] on input "Exclude Returned Contracts" at bounding box center [672, 128] width 15 height 15
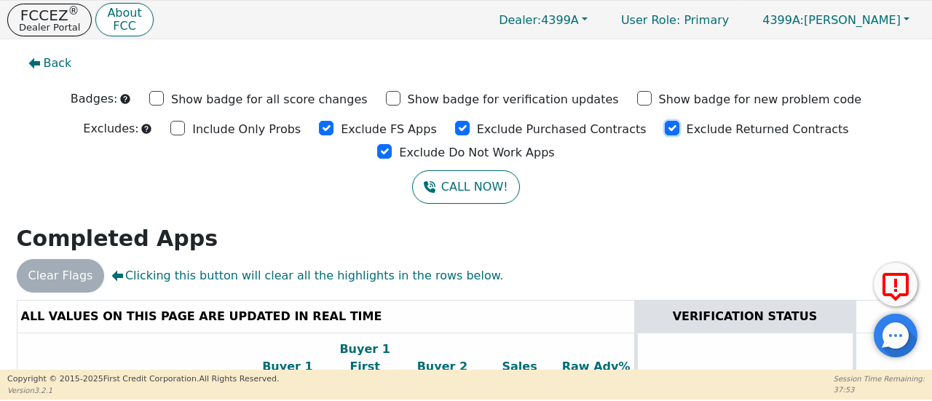
checkbox input "true"
click at [392, 144] on input "Exclude Do Not Work Apps" at bounding box center [384, 151] width 15 height 15
checkbox input "true"
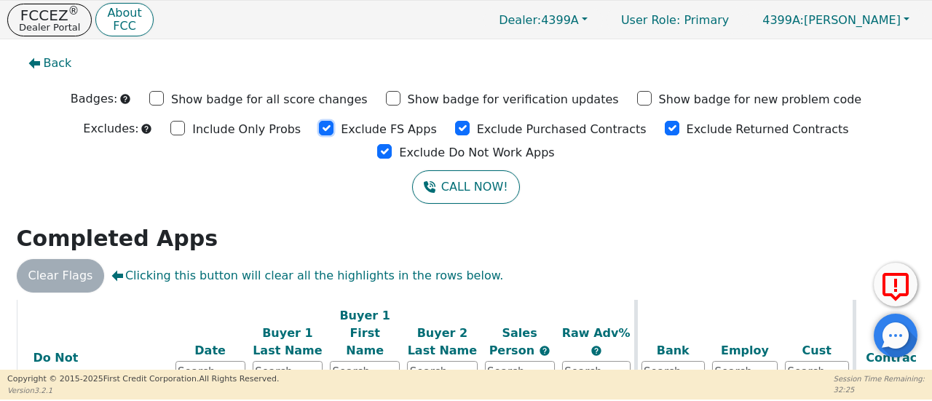
click at [319, 127] on input "Exclude FS Apps" at bounding box center [326, 128] width 15 height 15
checkbox input "true"
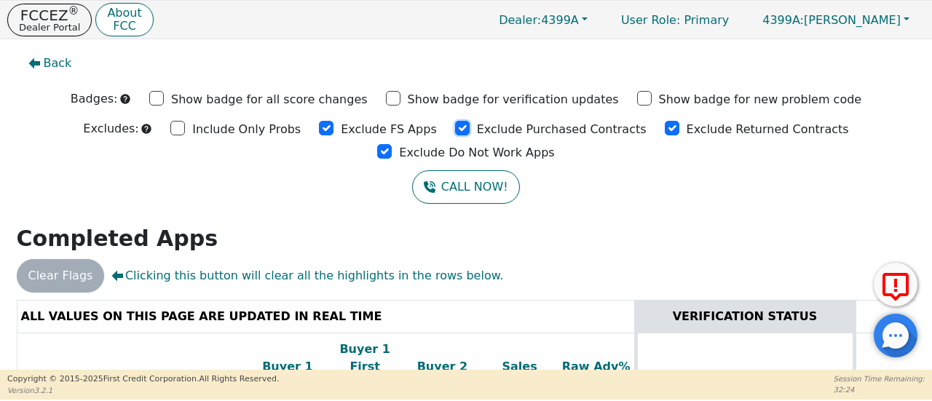
click at [455, 127] on input "Exclude Purchased Contracts" at bounding box center [462, 128] width 15 height 15
drag, startPoint x: 371, startPoint y: 127, endPoint x: 379, endPoint y: 127, distance: 8.0
click at [455, 127] on input "Exclude Purchased Contracts" at bounding box center [462, 128] width 15 height 15
checkbox input "true"
click at [665, 128] on input "Exclude Returned Contracts" at bounding box center [672, 128] width 15 height 15
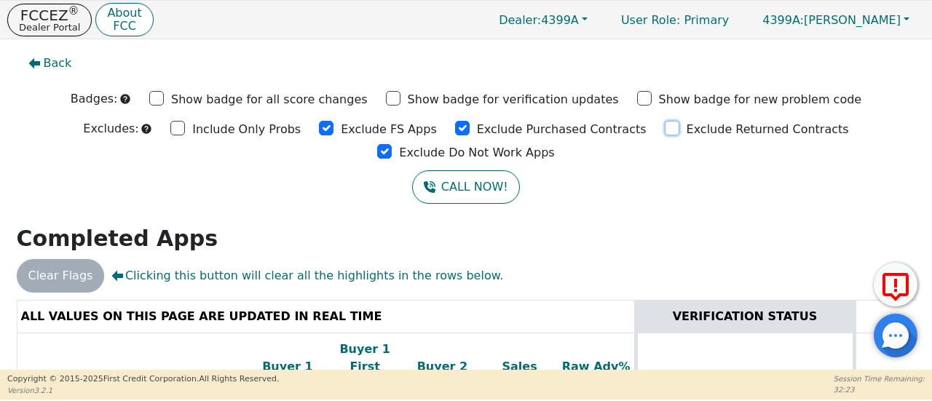
click at [665, 128] on input "Exclude Returned Contracts" at bounding box center [672, 128] width 15 height 15
checkbox input "true"
click at [392, 144] on input "Exclude Do Not Work Apps" at bounding box center [384, 151] width 15 height 15
checkbox input "true"
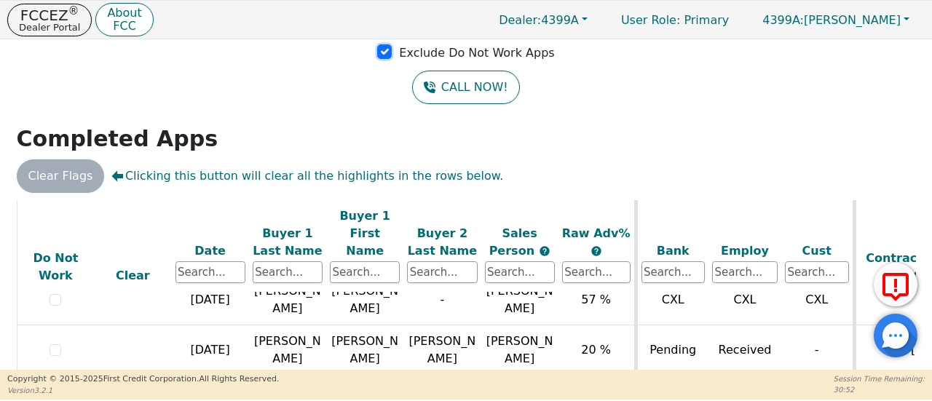
scroll to position [77, 0]
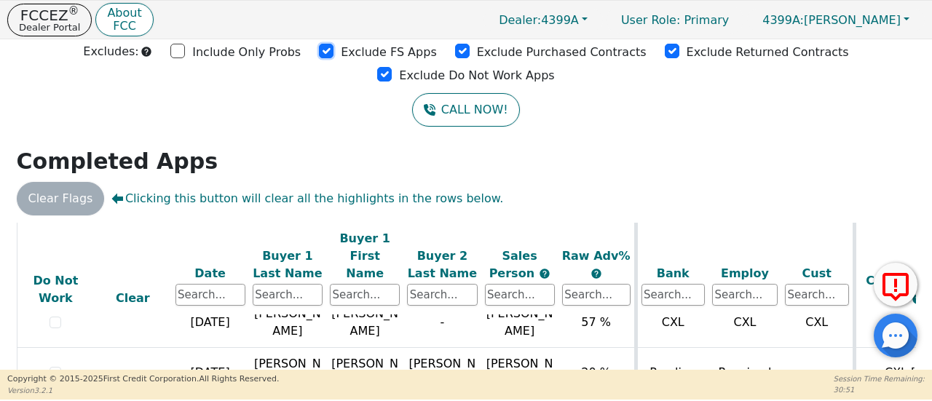
click at [319, 50] on input "Exclude FS Apps" at bounding box center [326, 51] width 15 height 15
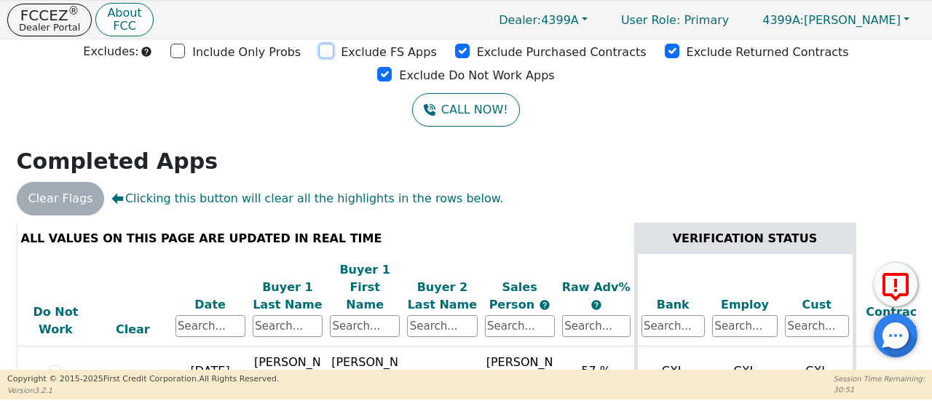
click at [319, 50] on input "Exclude FS Apps" at bounding box center [326, 51] width 15 height 15
checkbox input "true"
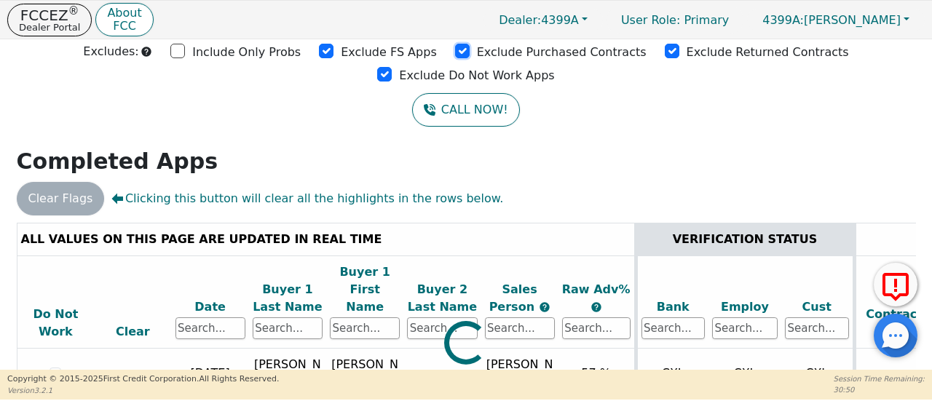
click at [455, 51] on input "Exclude Purchased Contracts" at bounding box center [462, 51] width 15 height 15
checkbox input "true"
click at [665, 50] on input "Exclude Returned Contracts" at bounding box center [672, 51] width 15 height 15
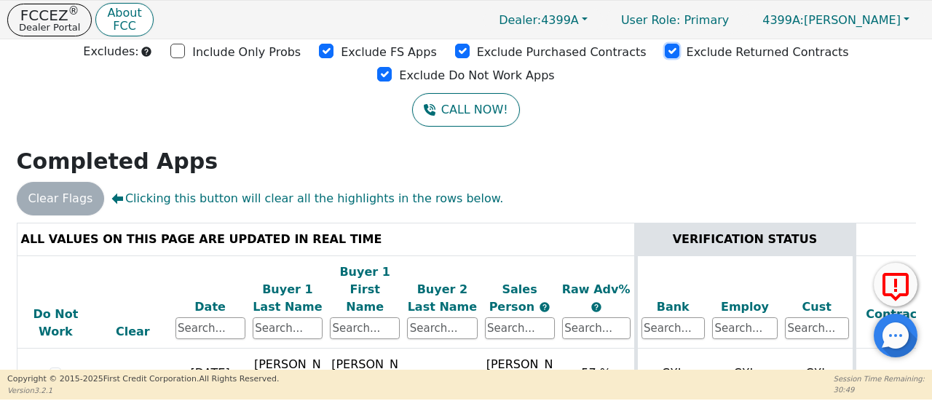
checkbox input "true"
click at [392, 67] on input "Exclude Do Not Work Apps" at bounding box center [384, 74] width 15 height 15
checkbox input "true"
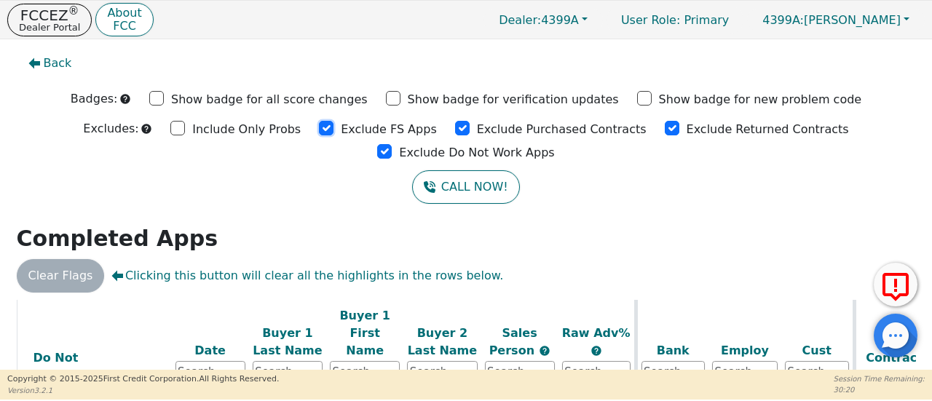
click at [319, 133] on input "Exclude FS Apps" at bounding box center [326, 128] width 15 height 15
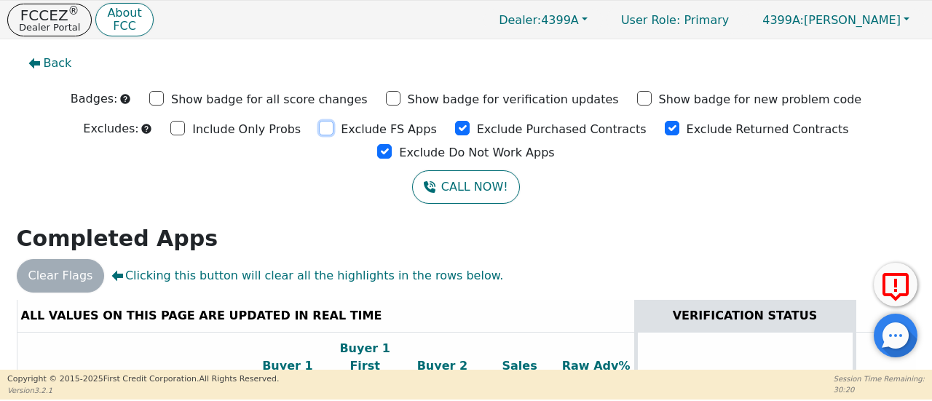
click at [319, 133] on input "Exclude FS Apps" at bounding box center [326, 128] width 15 height 15
checkbox input "true"
drag, startPoint x: 372, startPoint y: 130, endPoint x: 395, endPoint y: 125, distance: 23.3
click at [455, 130] on input "Exclude Purchased Contracts" at bounding box center [462, 128] width 15 height 15
checkbox input "false"
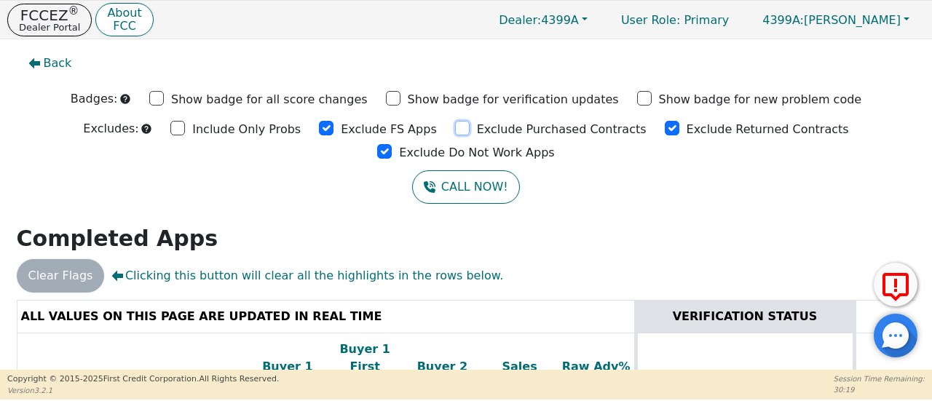
click at [455, 127] on div "Exclude Purchased Contracts" at bounding box center [550, 128] width 191 height 22
click at [665, 127] on input "Exclude Returned Contracts" at bounding box center [672, 128] width 15 height 15
checkbox input "true"
click at [392, 144] on input "Exclude Do Not Work Apps" at bounding box center [384, 151] width 15 height 15
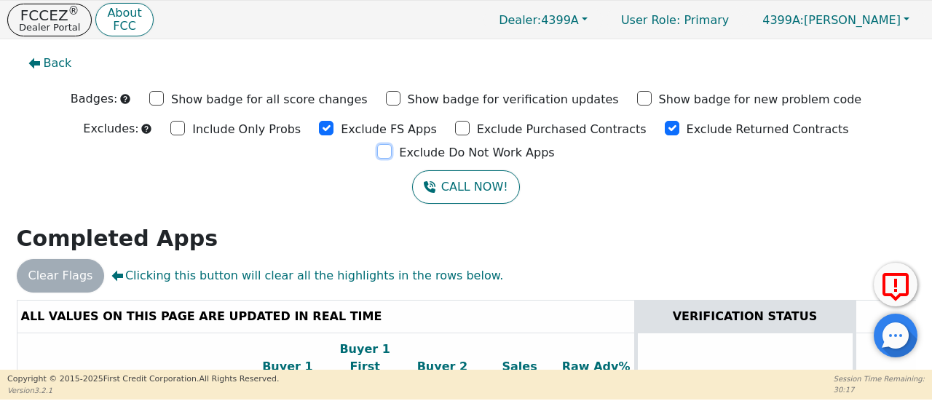
click at [392, 144] on input "Exclude Do Not Work Apps" at bounding box center [384, 151] width 15 height 15
checkbox input "true"
click at [455, 130] on input "Exclude Purchased Contracts" at bounding box center [462, 128] width 15 height 15
checkbox input "true"
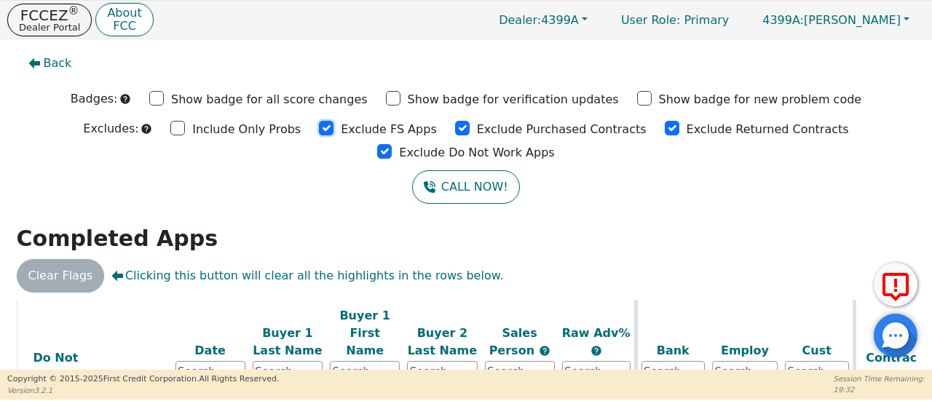
click at [319, 130] on input "Exclude FS Apps" at bounding box center [326, 128] width 15 height 15
checkbox input "true"
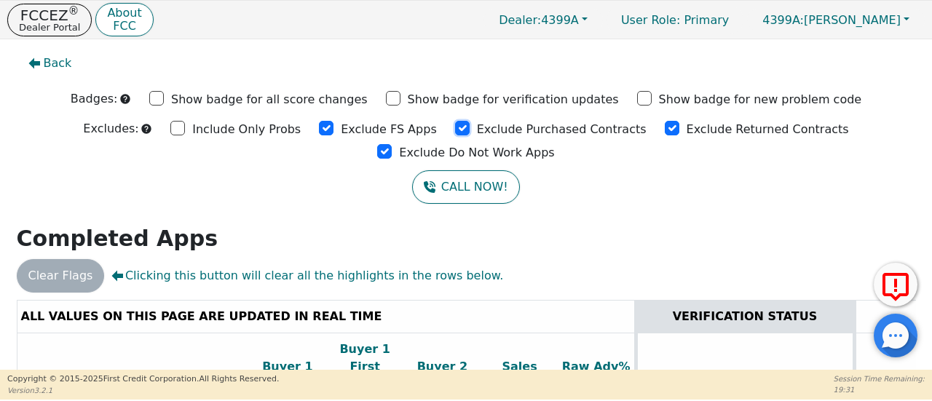
click at [455, 130] on input "Exclude Purchased Contracts" at bounding box center [462, 128] width 15 height 15
click at [455, 132] on input "Exclude Purchased Contracts" at bounding box center [462, 128] width 15 height 15
checkbox input "true"
click at [665, 130] on input "Exclude Returned Contracts" at bounding box center [672, 128] width 15 height 15
drag, startPoint x: 564, startPoint y: 130, endPoint x: 741, endPoint y: 161, distance: 180.3
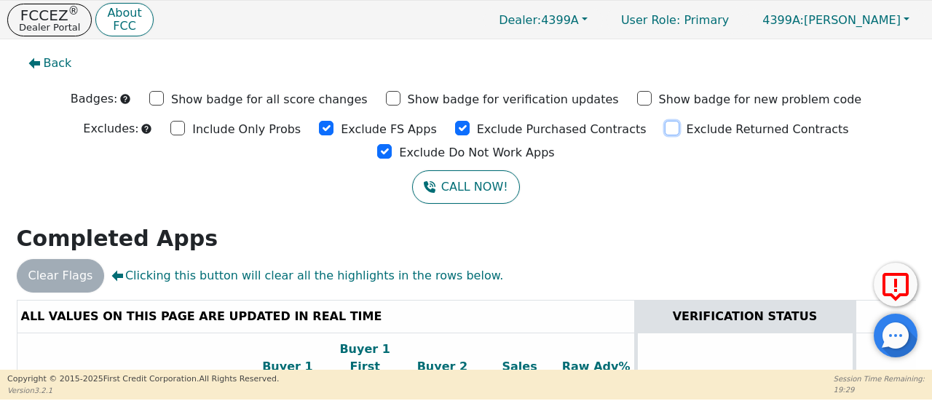
click at [665, 130] on input "Exclude Returned Contracts" at bounding box center [672, 128] width 15 height 15
checkbox input "true"
click at [392, 144] on input "Exclude Do Not Work Apps" at bounding box center [384, 151] width 15 height 15
checkbox input "true"
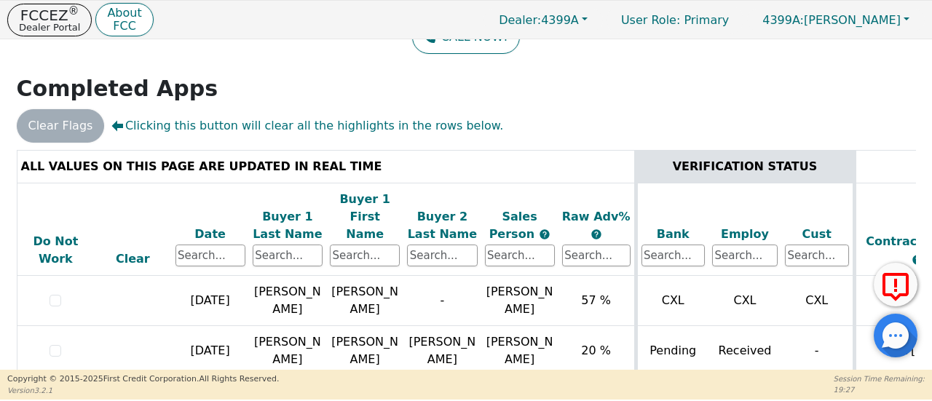
scroll to position [51, 0]
